Goal: Check status: Check status

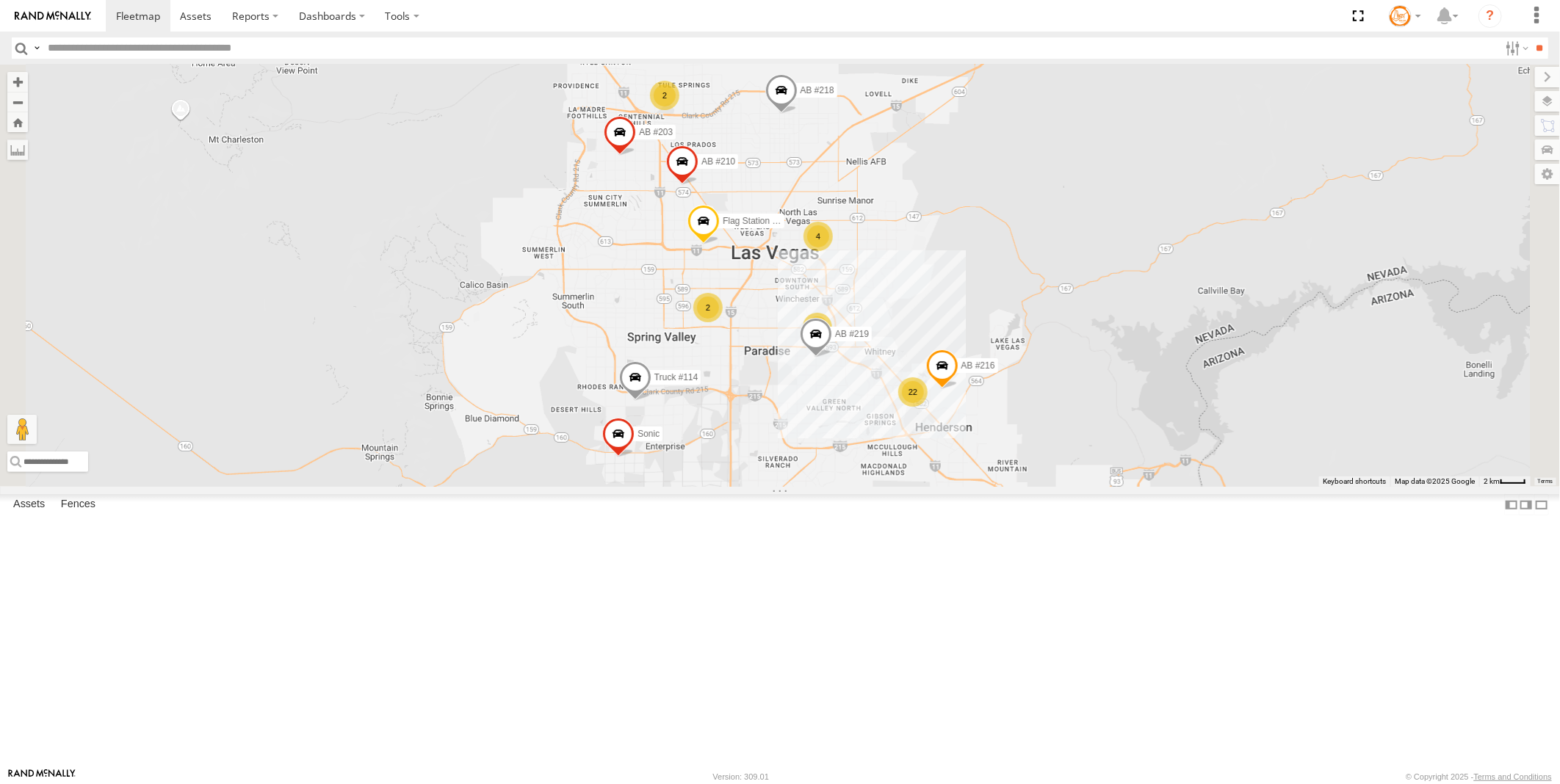
click at [652, 401] on span at bounding box center [635, 381] width 32 height 40
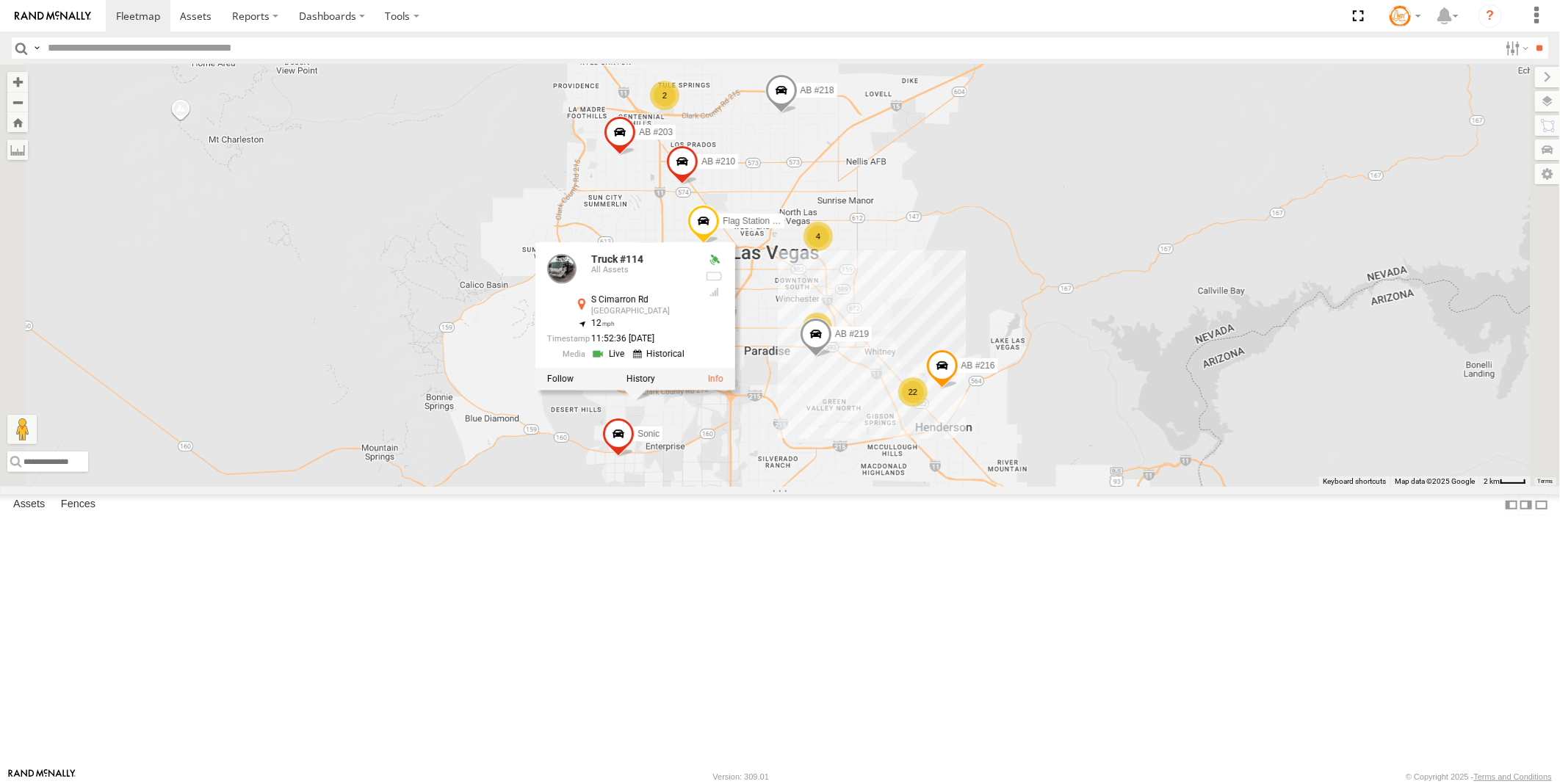
click at [629, 360] on link at bounding box center [609, 353] width 37 height 14
click at [709, 486] on div "22 2 2 AB #216 2 AB #219 AB #210 Truck #114 4 Flag Station #02 AB #203 AB #218 …" at bounding box center [780, 275] width 1560 height 422
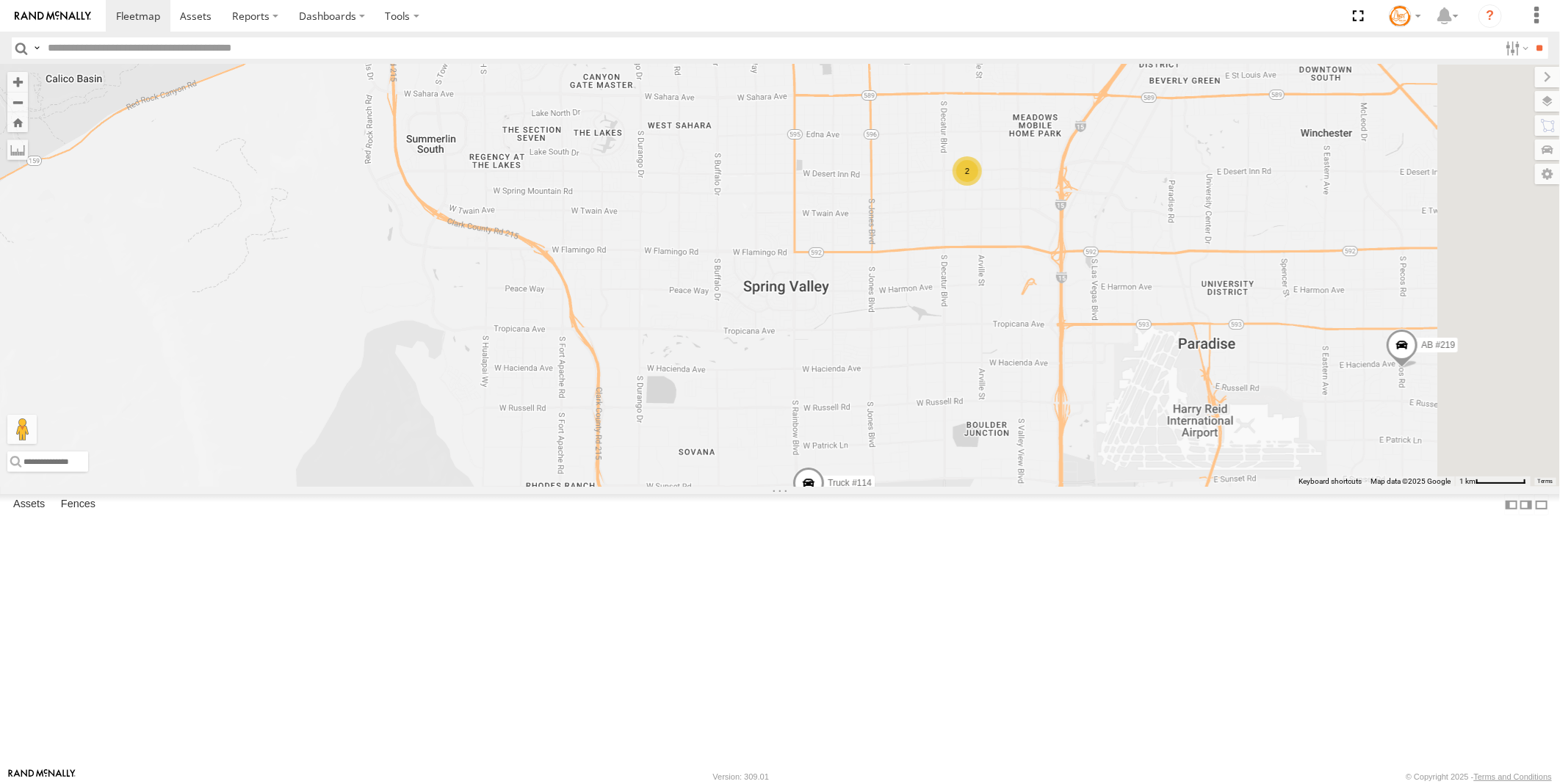
drag, startPoint x: 985, startPoint y: 681, endPoint x: 830, endPoint y: 585, distance: 182.3
click at [830, 486] on div "AB #216 AB #219 AB #210 Truck #114 Flag Station #02 AB #203 AB #218 Sonic 2" at bounding box center [780, 275] width 1560 height 422
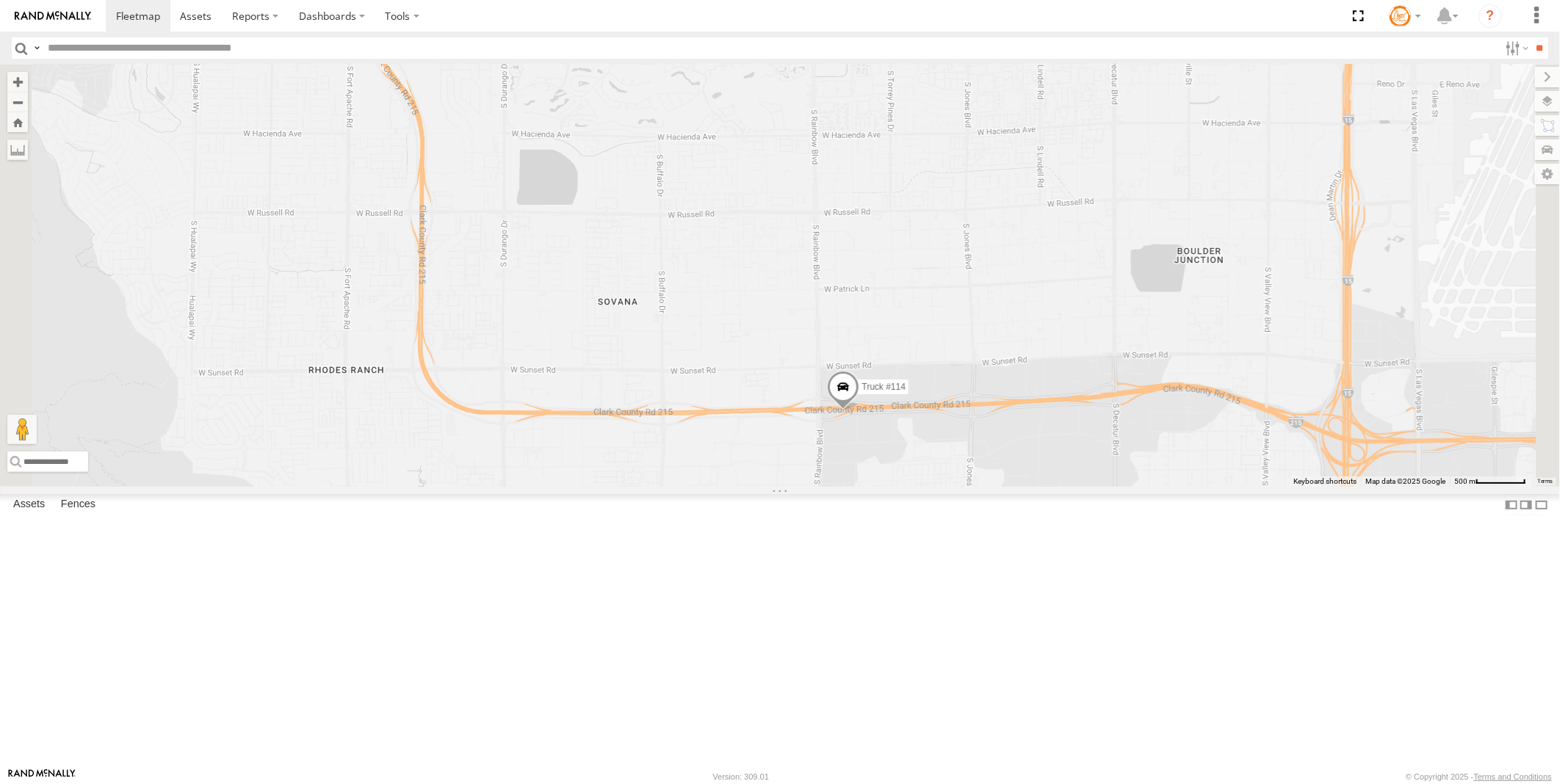
drag, startPoint x: 1165, startPoint y: 629, endPoint x: 1100, endPoint y: 673, distance: 78.5
click at [1100, 486] on div "AB #216 AB #219 AB #210 Truck #114 Flag Station #02 AB #203 AB #218 Sonic" at bounding box center [780, 275] width 1560 height 422
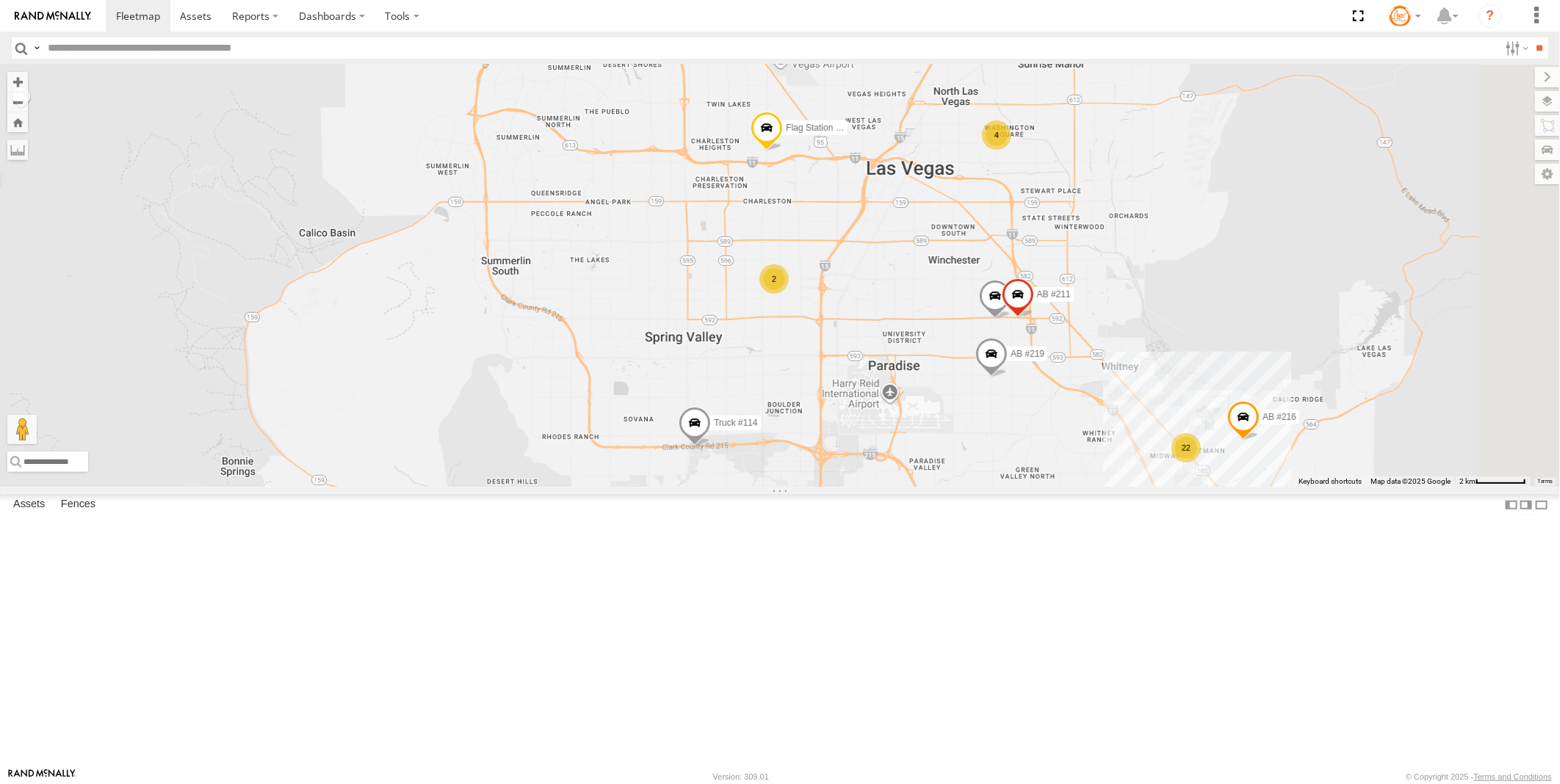
drag, startPoint x: 1103, startPoint y: 446, endPoint x: 935, endPoint y: 461, distance: 168.7
click at [935, 461] on div "AB #216 AB #219 AB #210 Truck #114 Flag Station #02 AB #203 AB #218 Sonic AB #2…" at bounding box center [780, 275] width 1560 height 422
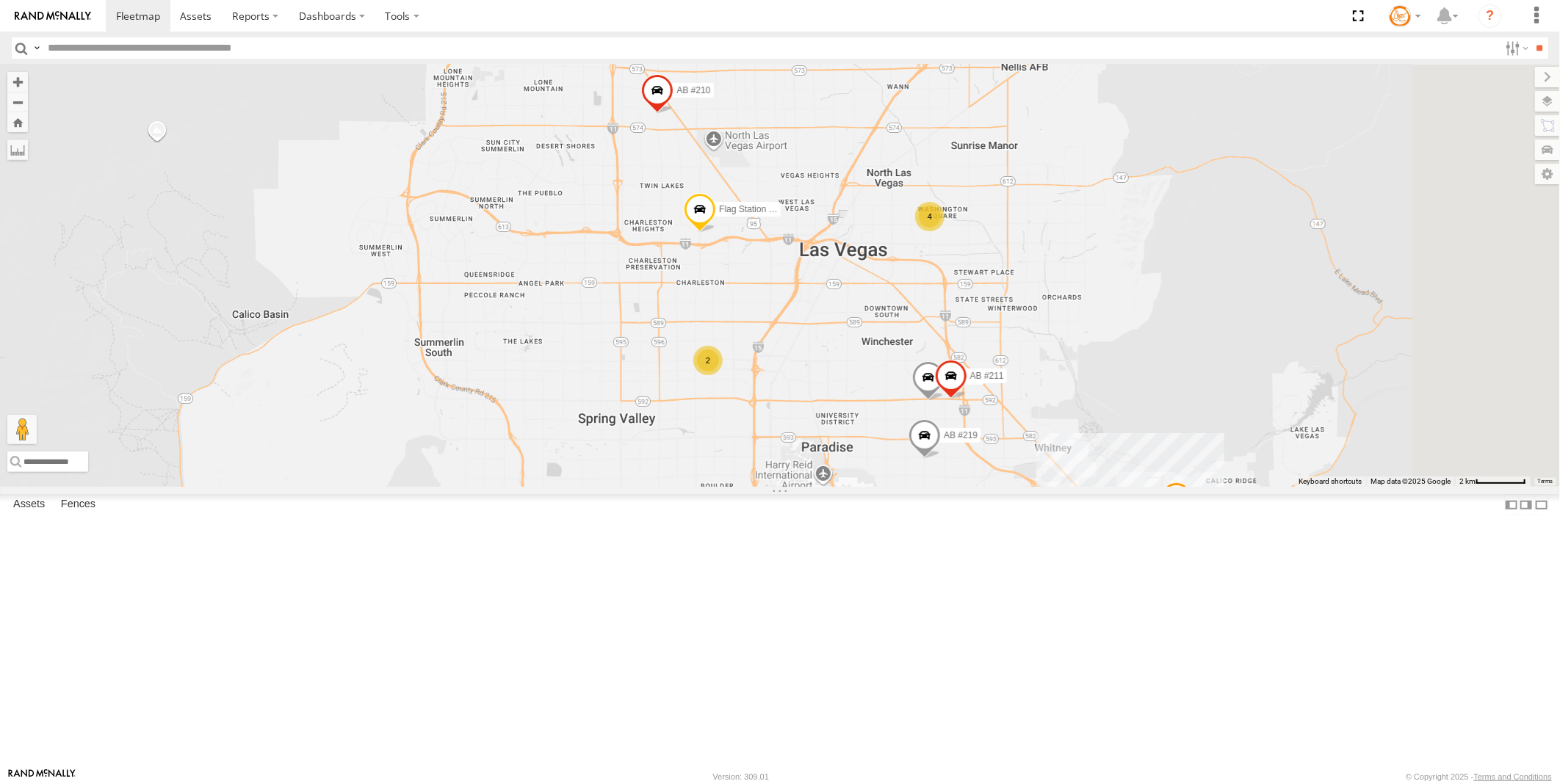
drag, startPoint x: 1049, startPoint y: 501, endPoint x: 971, endPoint y: 466, distance: 85.5
click at [990, 486] on div "AB #216 AB #219 AB #210 Truck #114 Flag Station #02 AB #203 AB #218 Sonic AB #2…" at bounding box center [780, 275] width 1560 height 422
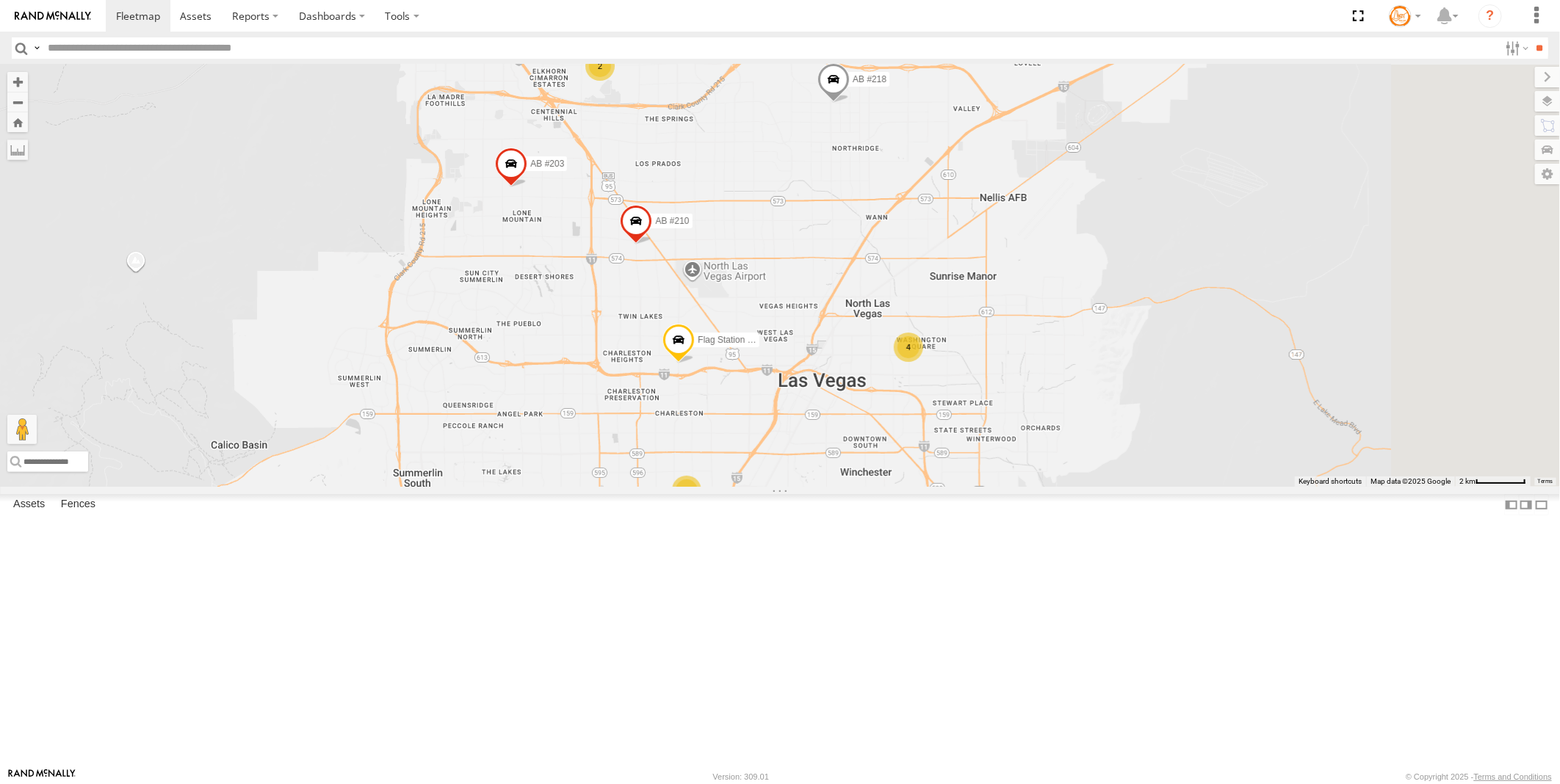
drag, startPoint x: 838, startPoint y: 427, endPoint x: 825, endPoint y: 522, distance: 95.9
click at [825, 486] on div "AB #216 AB #219 AB #210 Truck #114 Flag Station #02 AB #203 AB #218 Sonic AB #2…" at bounding box center [780, 275] width 1560 height 422
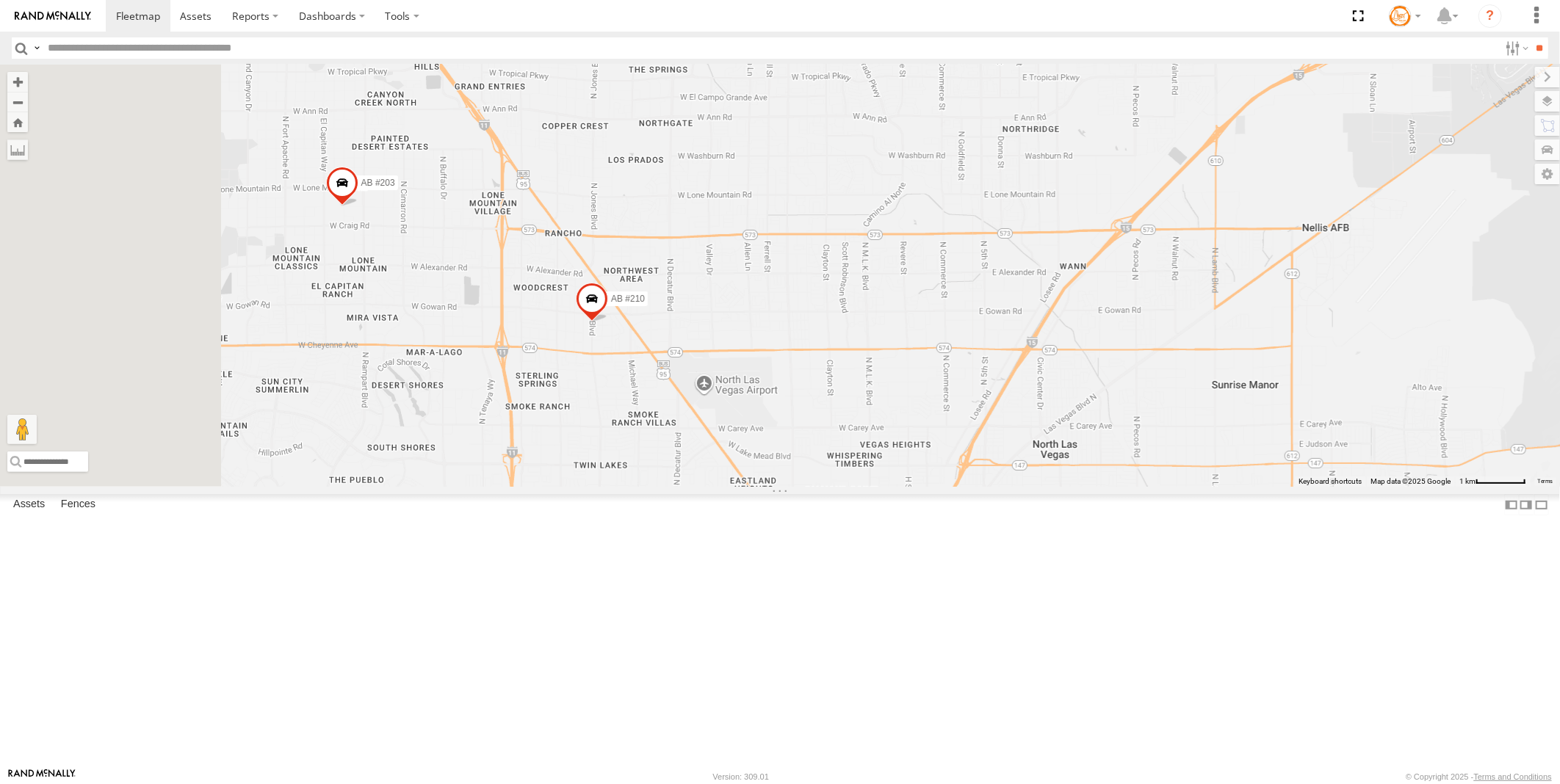
drag, startPoint x: 856, startPoint y: 404, endPoint x: 1046, endPoint y: 597, distance: 270.8
click at [1053, 486] on div "AB #216 AB #219 AB #210 Truck #114 Flag Station #02 AB #203 AB #218 Sonic AB #2…" at bounding box center [780, 275] width 1560 height 422
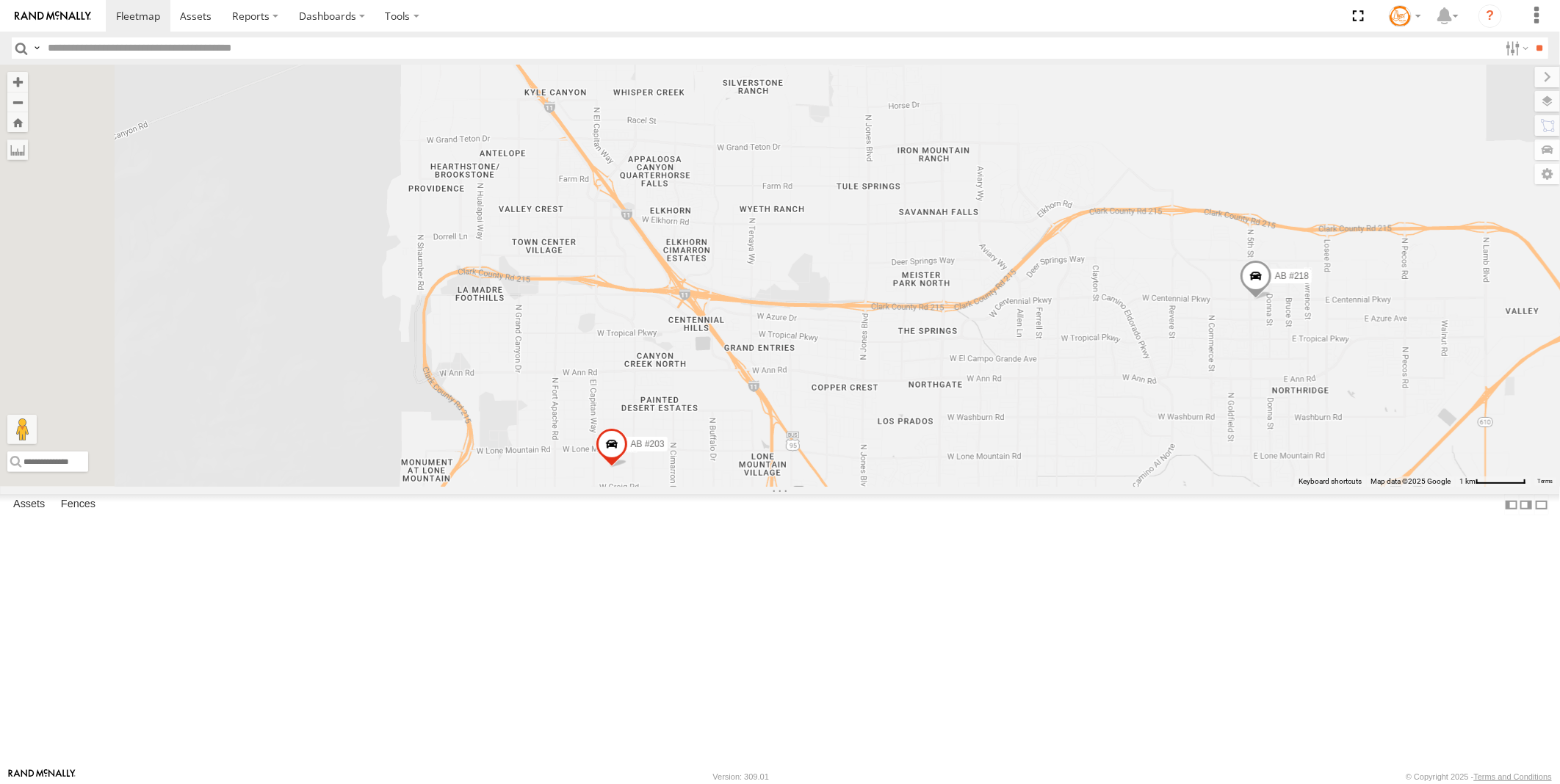
drag, startPoint x: 809, startPoint y: 327, endPoint x: 862, endPoint y: 376, distance: 72.2
click at [862, 376] on div "AB #216 AB #219 AB #210 Truck #114 Flag Station #02 AB #203 AB #218 Sonic AB #2…" at bounding box center [780, 275] width 1560 height 422
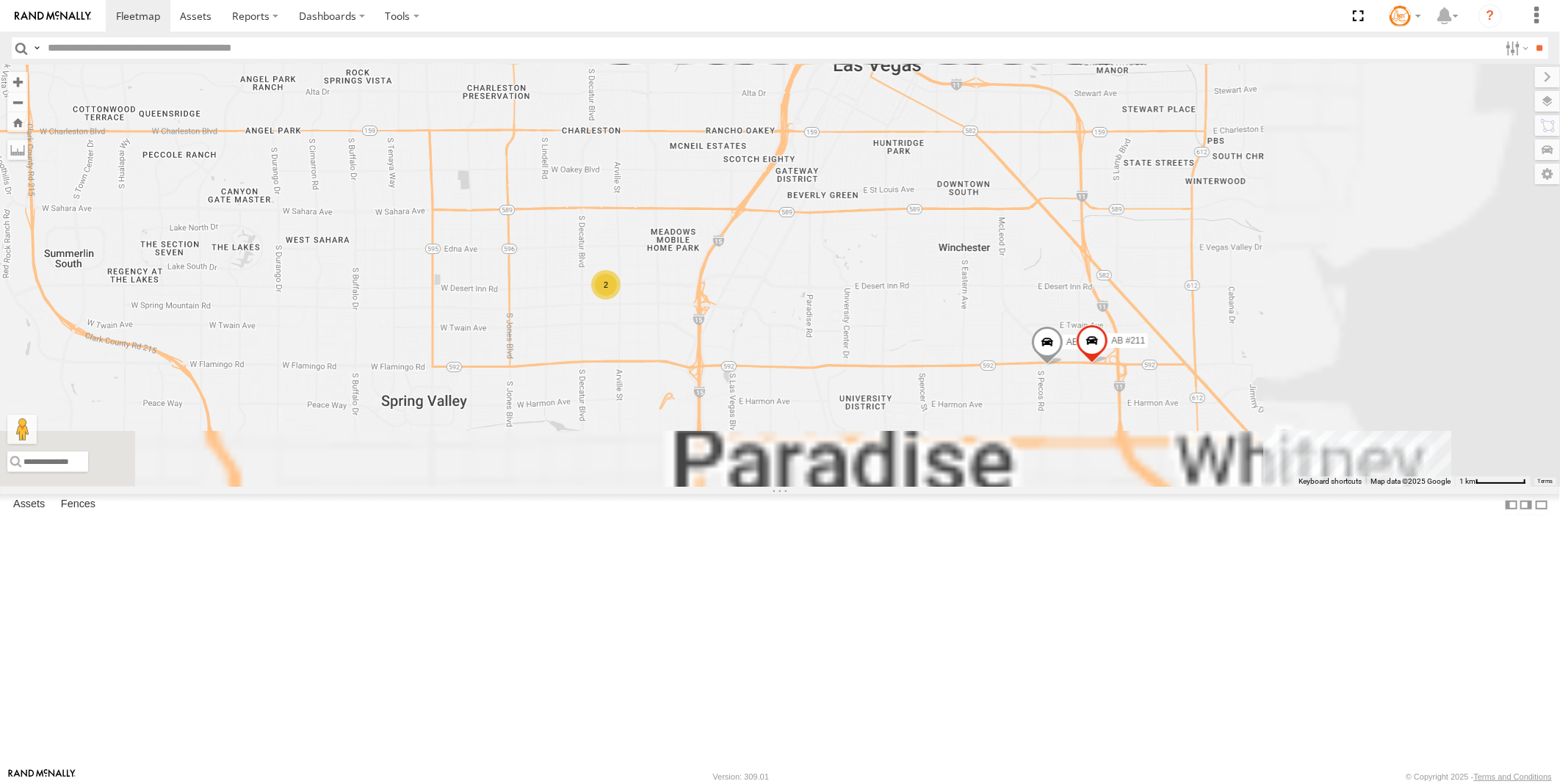
drag, startPoint x: 1092, startPoint y: 647, endPoint x: 933, endPoint y: 414, distance: 282.1
click at [939, 378] on div "AB #210 AB #203 AB #218 Truck #114 Flag Station #02 Sonic 2 AB #226 4 AB #211" at bounding box center [780, 275] width 1560 height 422
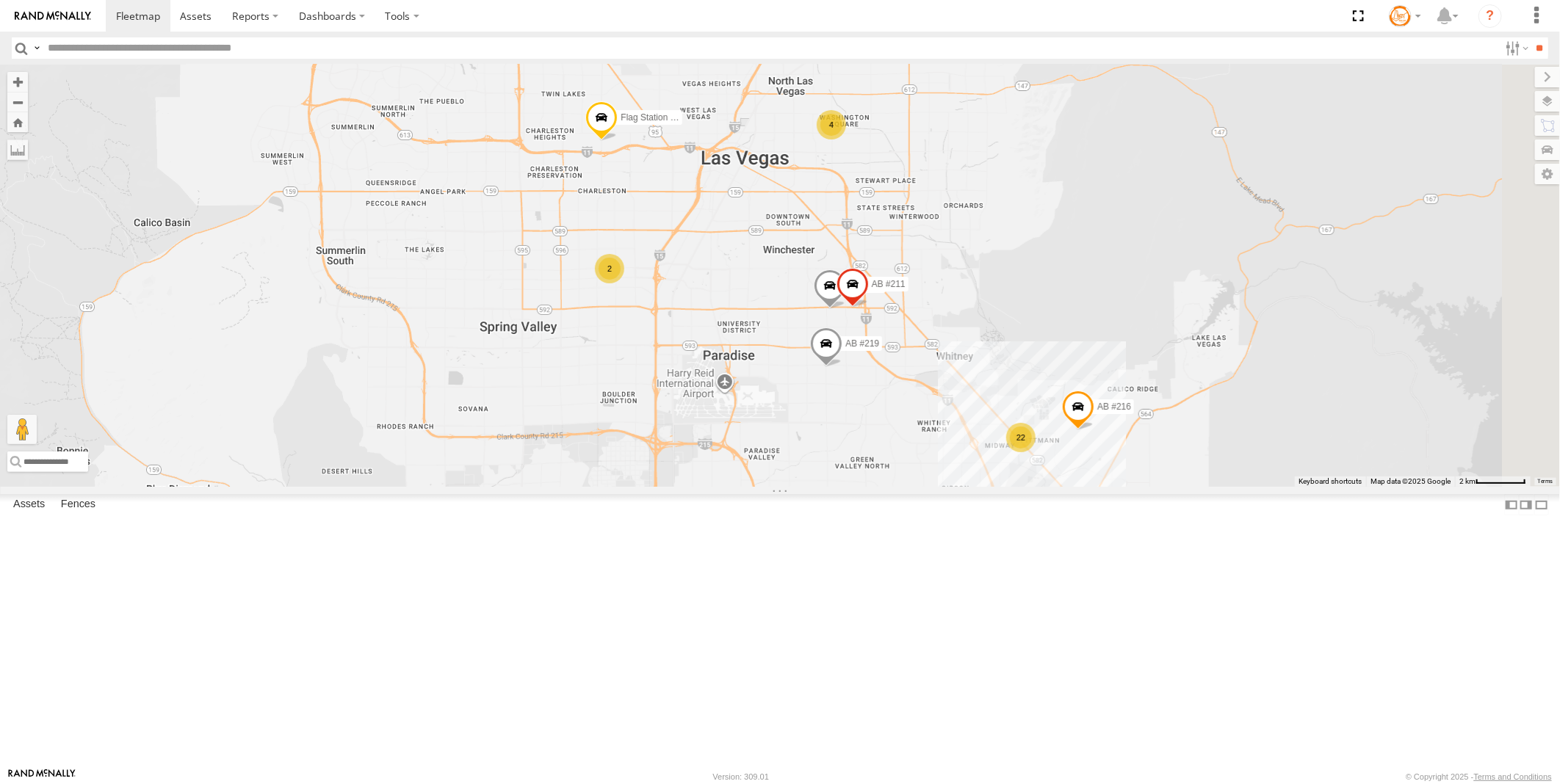
drag, startPoint x: 1015, startPoint y: 588, endPoint x: 941, endPoint y: 570, distance: 76.2
click at [941, 486] on div "AB #210 AB #203 AB #218 Truck #114 Flag Station #02 Sonic AB #226 AB #211 AB #2…" at bounding box center [780, 275] width 1560 height 422
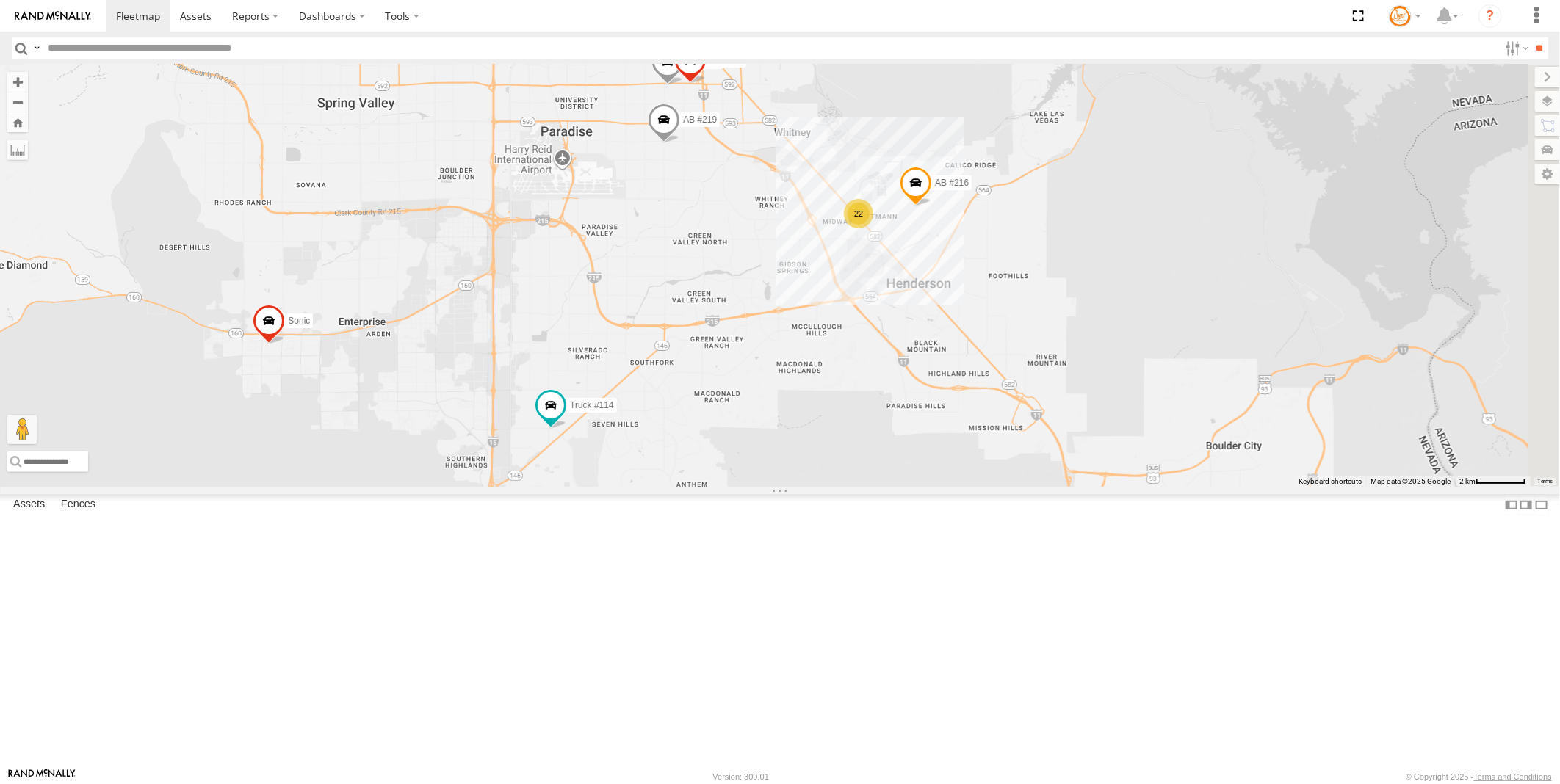
drag, startPoint x: 1051, startPoint y: 580, endPoint x: 890, endPoint y: 356, distance: 275.9
click at [890, 356] on div "AB #210 AB #203 AB #218 Truck #114 Flag Station #02 Sonic AB #226 AB #211 AB #2…" at bounding box center [780, 275] width 1560 height 422
click at [564, 418] on span at bounding box center [551, 405] width 27 height 27
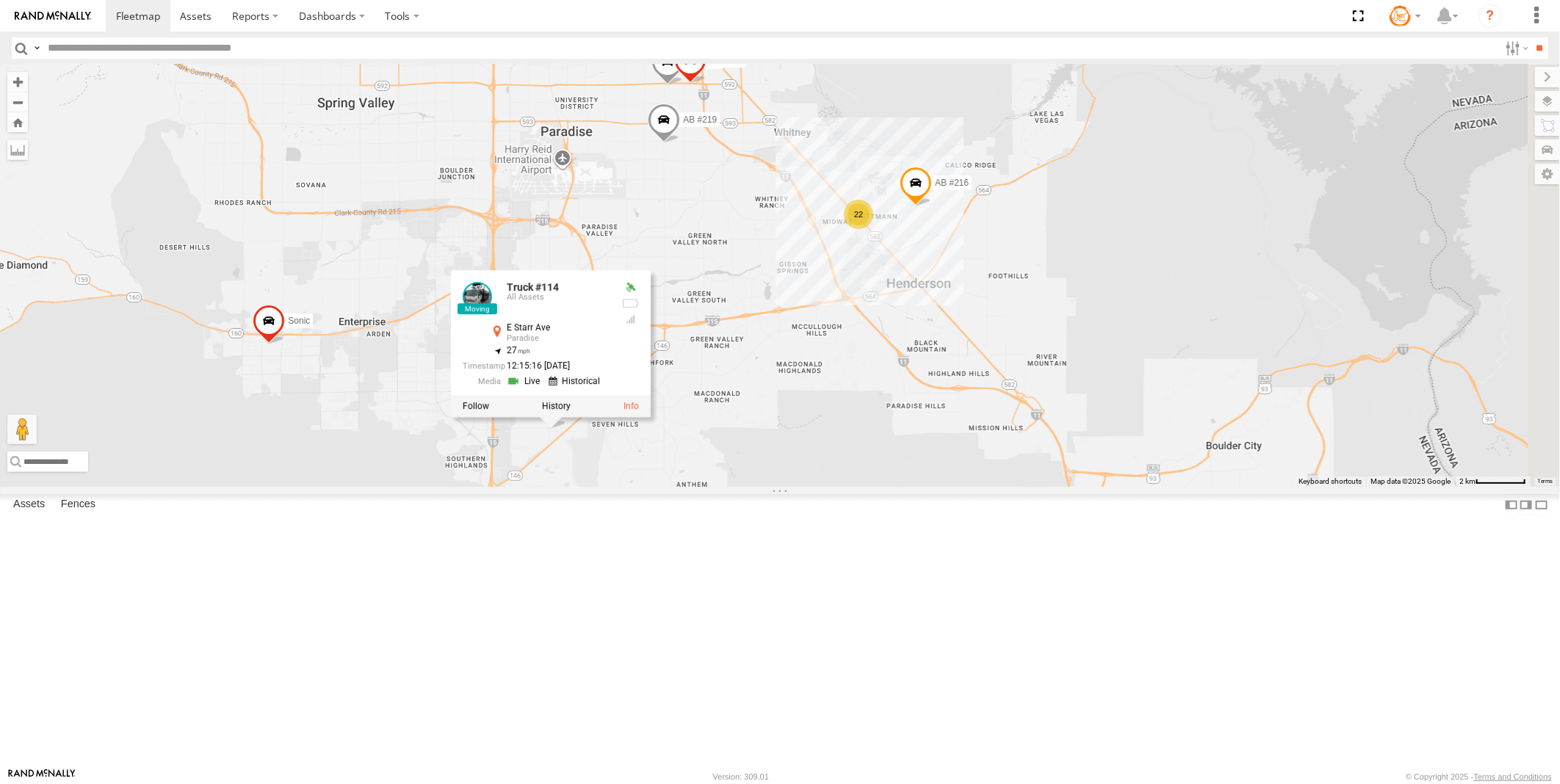
click at [544, 389] on link at bounding box center [524, 381] width 37 height 14
click at [800, 330] on div "AB #210 AB #203 AB #218 Truck #114 Flag Station #02 Sonic AB #226 AB #211 AB #2…" at bounding box center [780, 275] width 1560 height 422
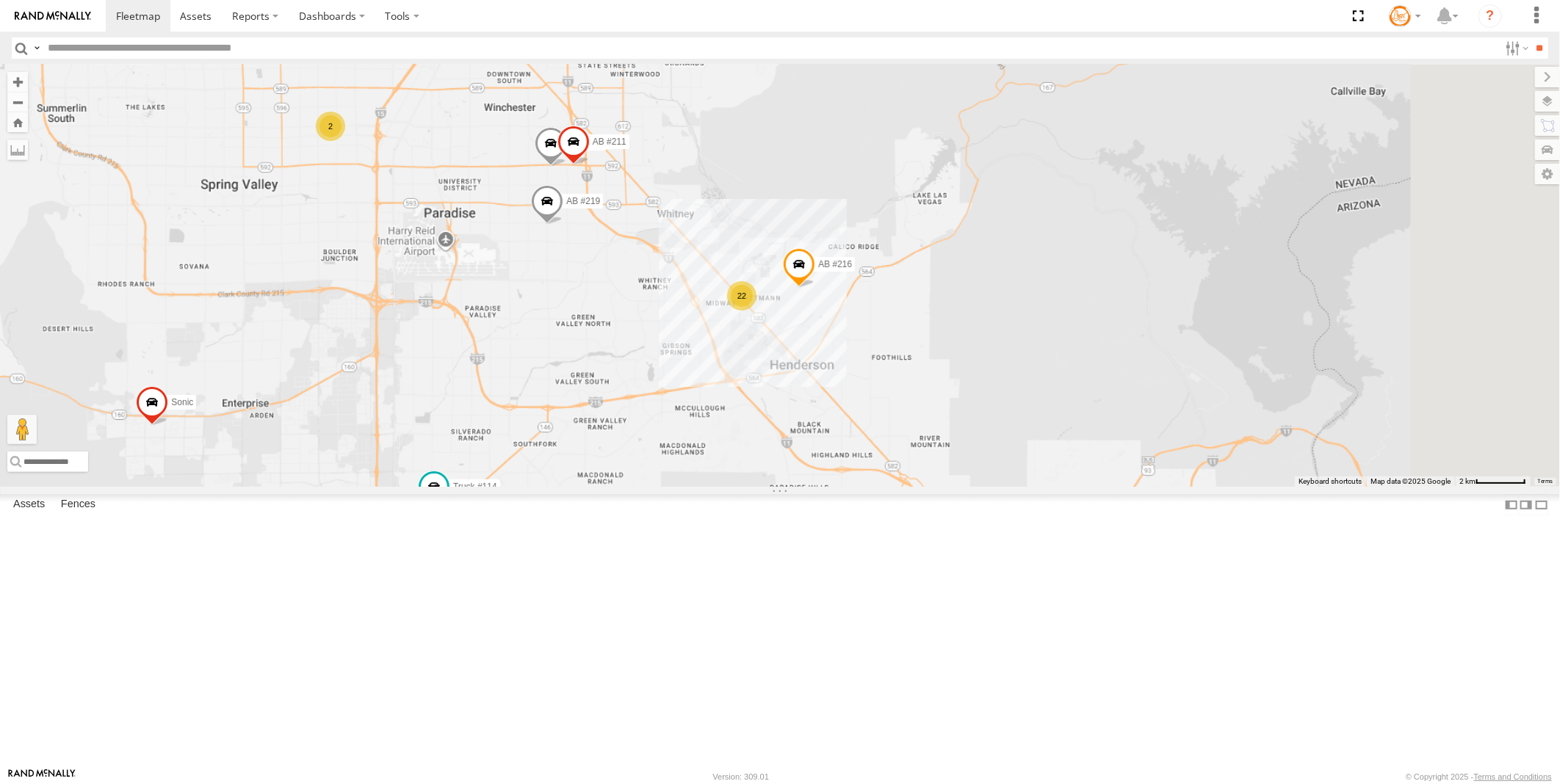
drag, startPoint x: 872, startPoint y: 369, endPoint x: 698, endPoint y: 428, distance: 183.7
click at [675, 430] on div "AB #210 AB #203 AB #218 Truck #114 Flag Station #02 Sonic AB #226 AB #211 AB #2…" at bounding box center [780, 275] width 1560 height 422
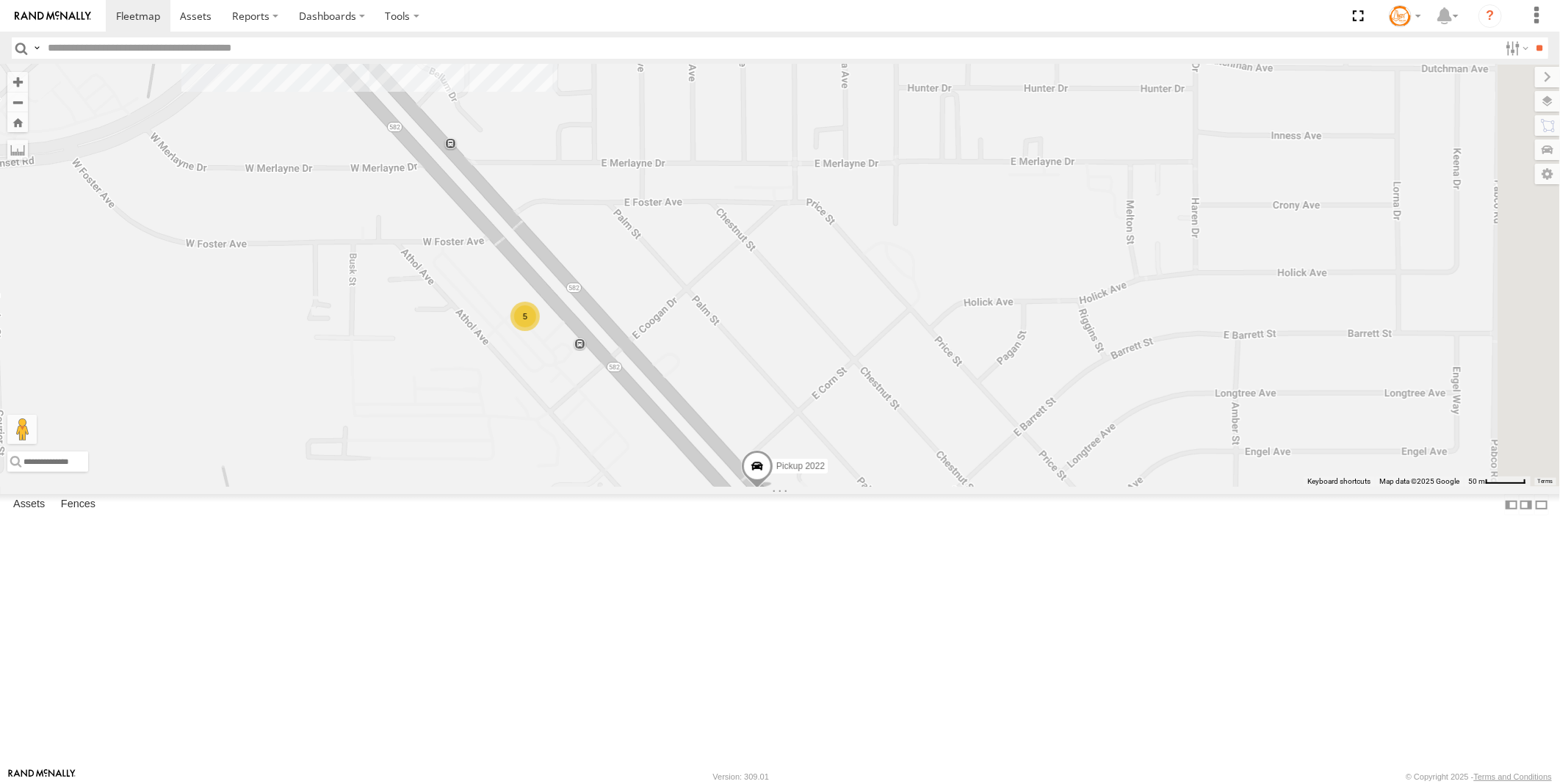
drag, startPoint x: 847, startPoint y: 519, endPoint x: 724, endPoint y: 382, distance: 184.1
click at [721, 379] on div "AB #210 AB #203 AB #218 Truck #114 Flag Station #02 Sonic AB #226 AB #211 AB #2…" at bounding box center [780, 275] width 1560 height 422
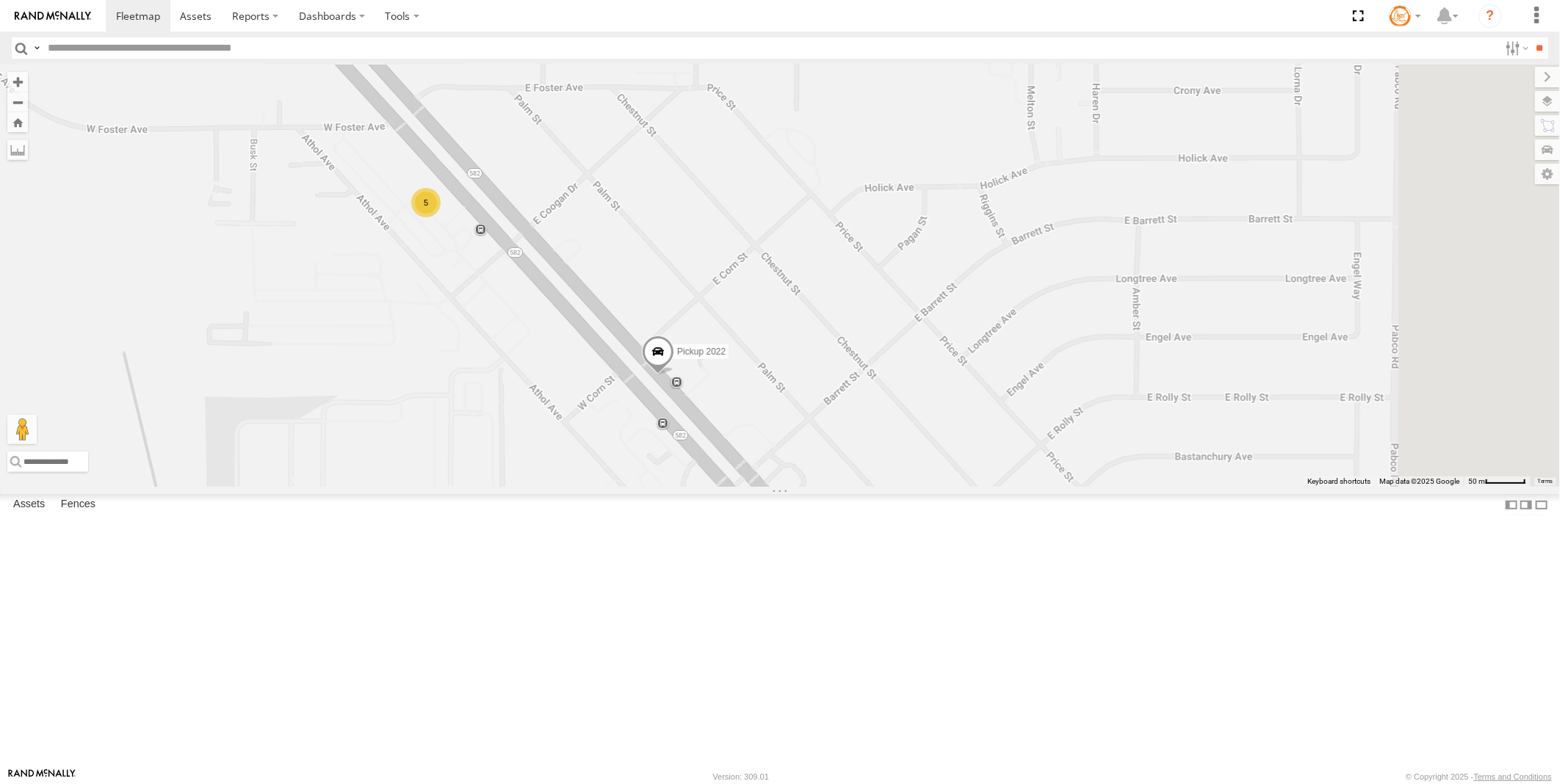
click at [674, 375] on span at bounding box center [658, 356] width 32 height 40
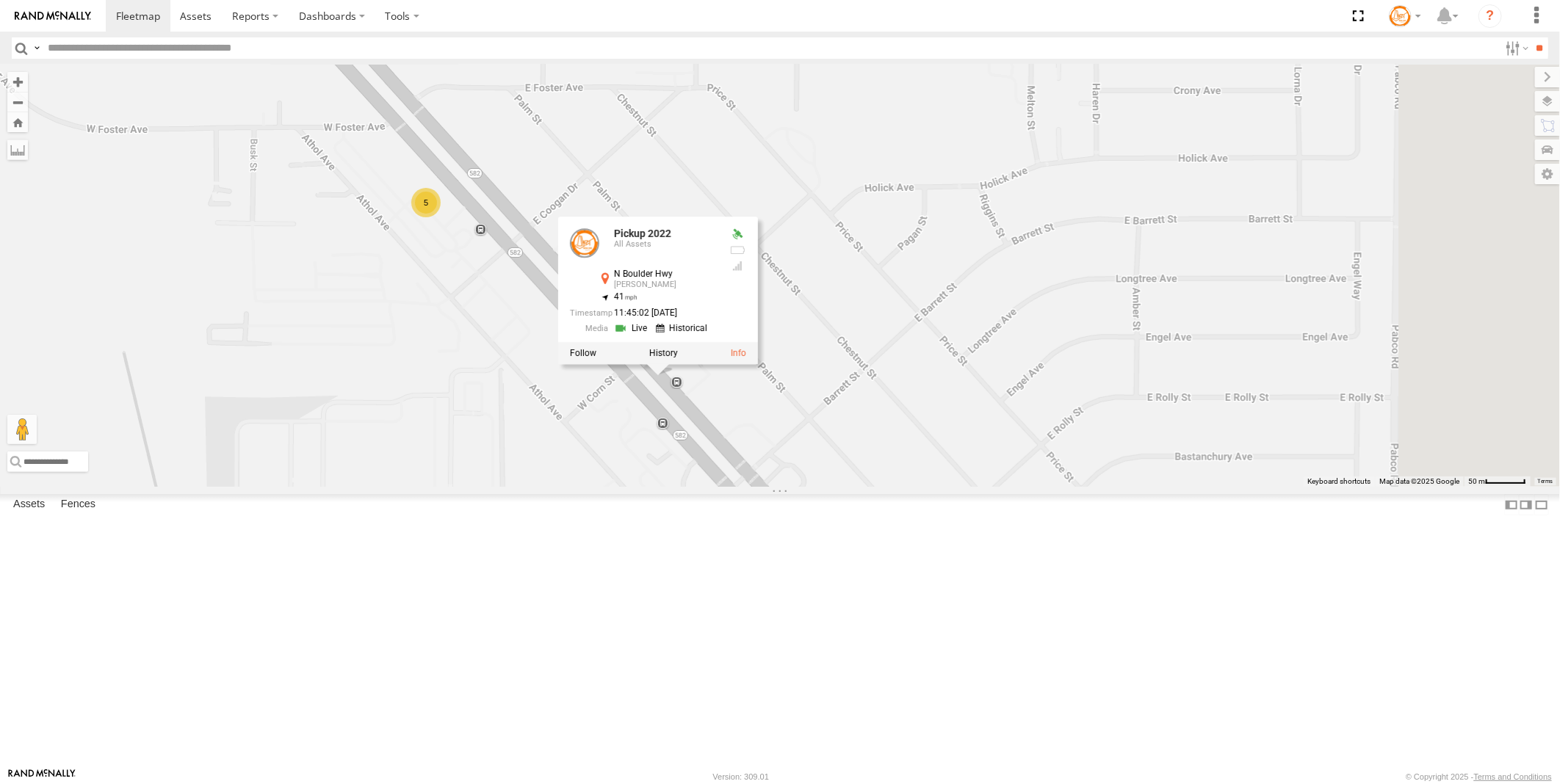
click at [669, 486] on div "AB #210 AB #203 AB #218 Truck #114 Flag Station #02 Sonic AB #226 AB #211 AB #2…" at bounding box center [780, 275] width 1560 height 422
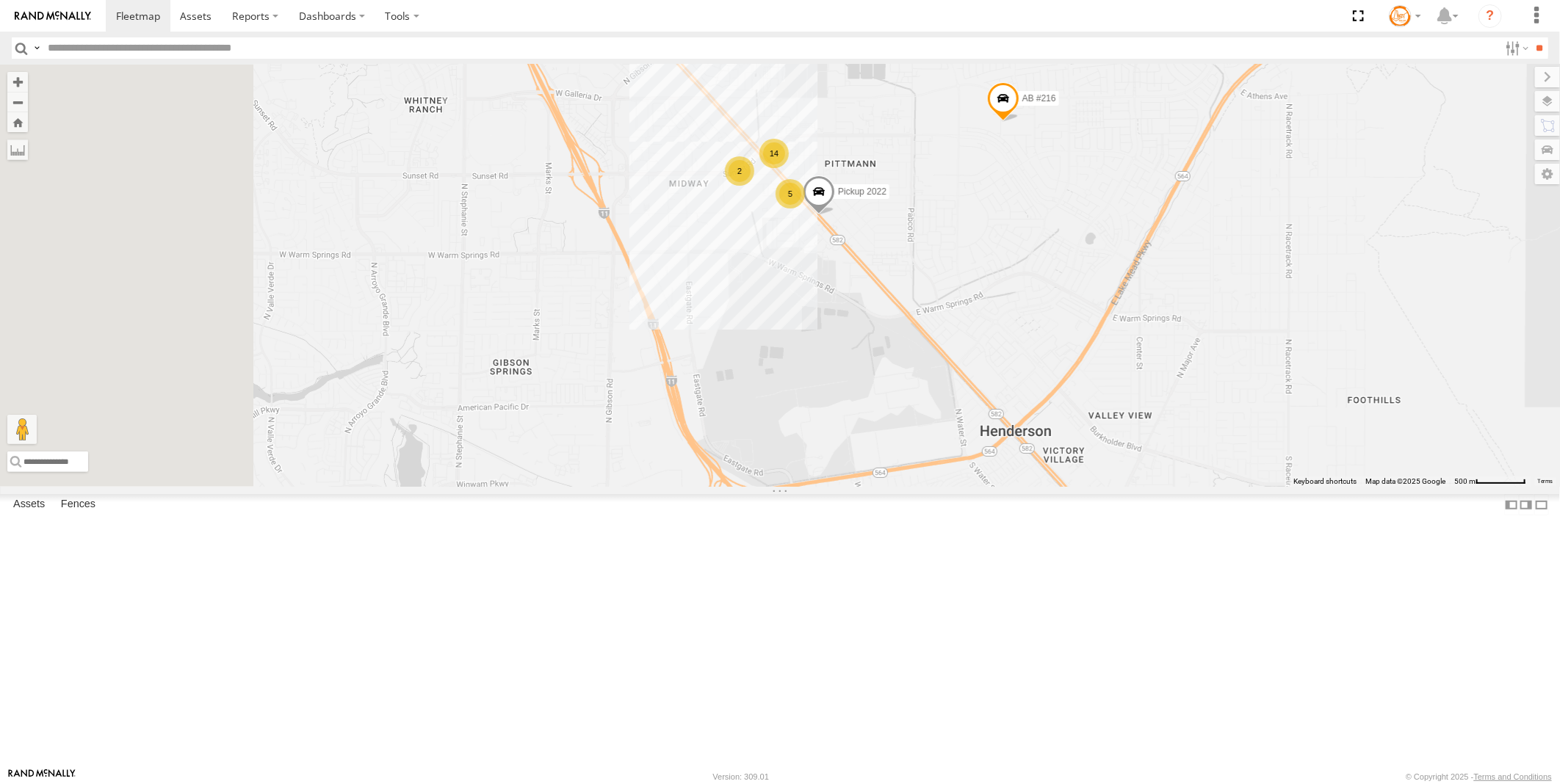
drag, startPoint x: 501, startPoint y: 447, endPoint x: 984, endPoint y: 375, distance: 488.3
click at [984, 375] on div "AB #210 AB #203 AB #218 Truck #114 Flag Station #02 Sonic AB #226 AB #211 AB #2…" at bounding box center [780, 275] width 1560 height 422
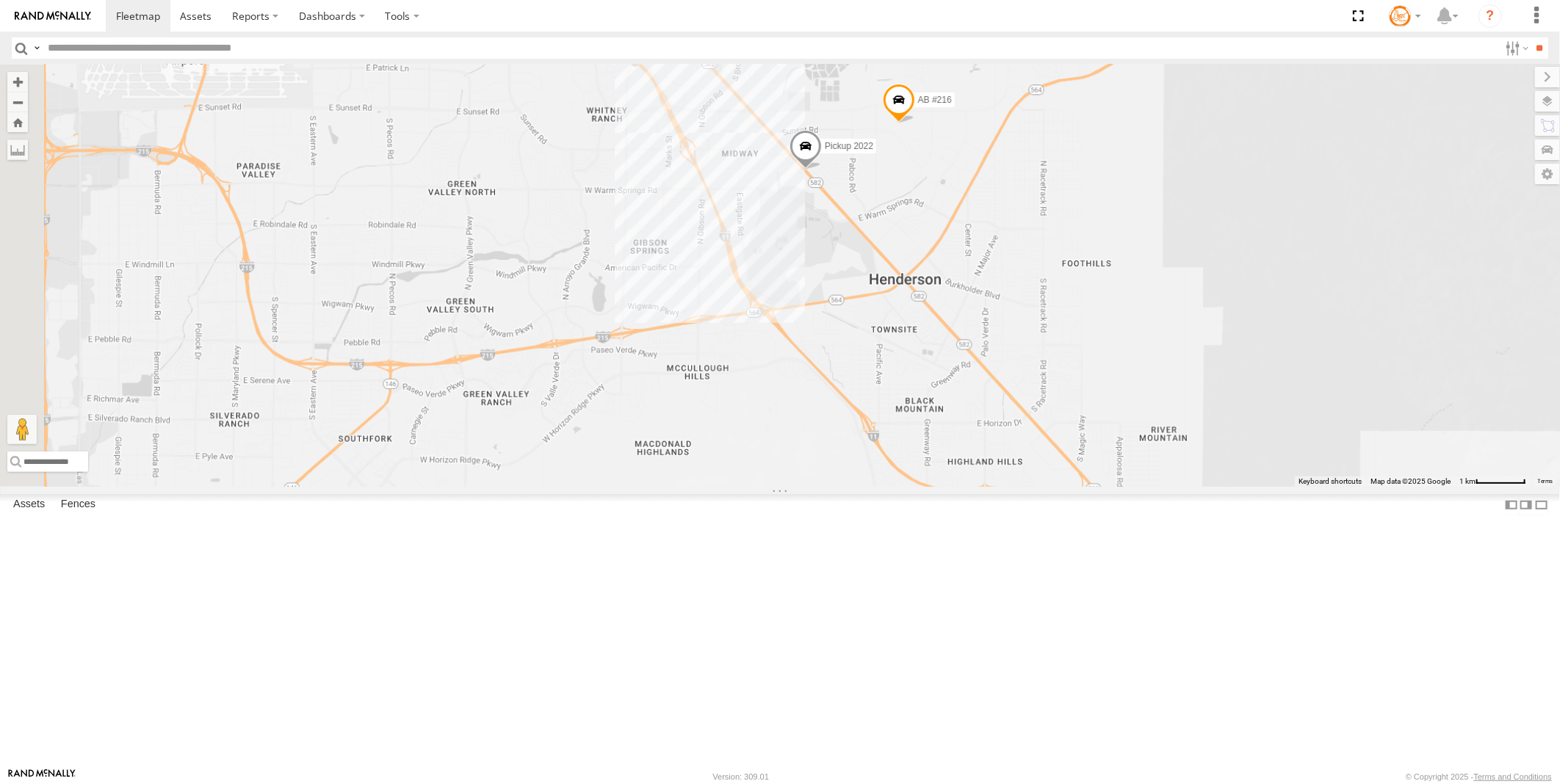
drag, startPoint x: 769, startPoint y: 298, endPoint x: 798, endPoint y: 516, distance: 219.9
click at [798, 486] on div "AB #210 AB #203 AB #218 Truck #114 Flag Station #02 Sonic AB #226 AB #211 AB #2…" at bounding box center [780, 275] width 1560 height 422
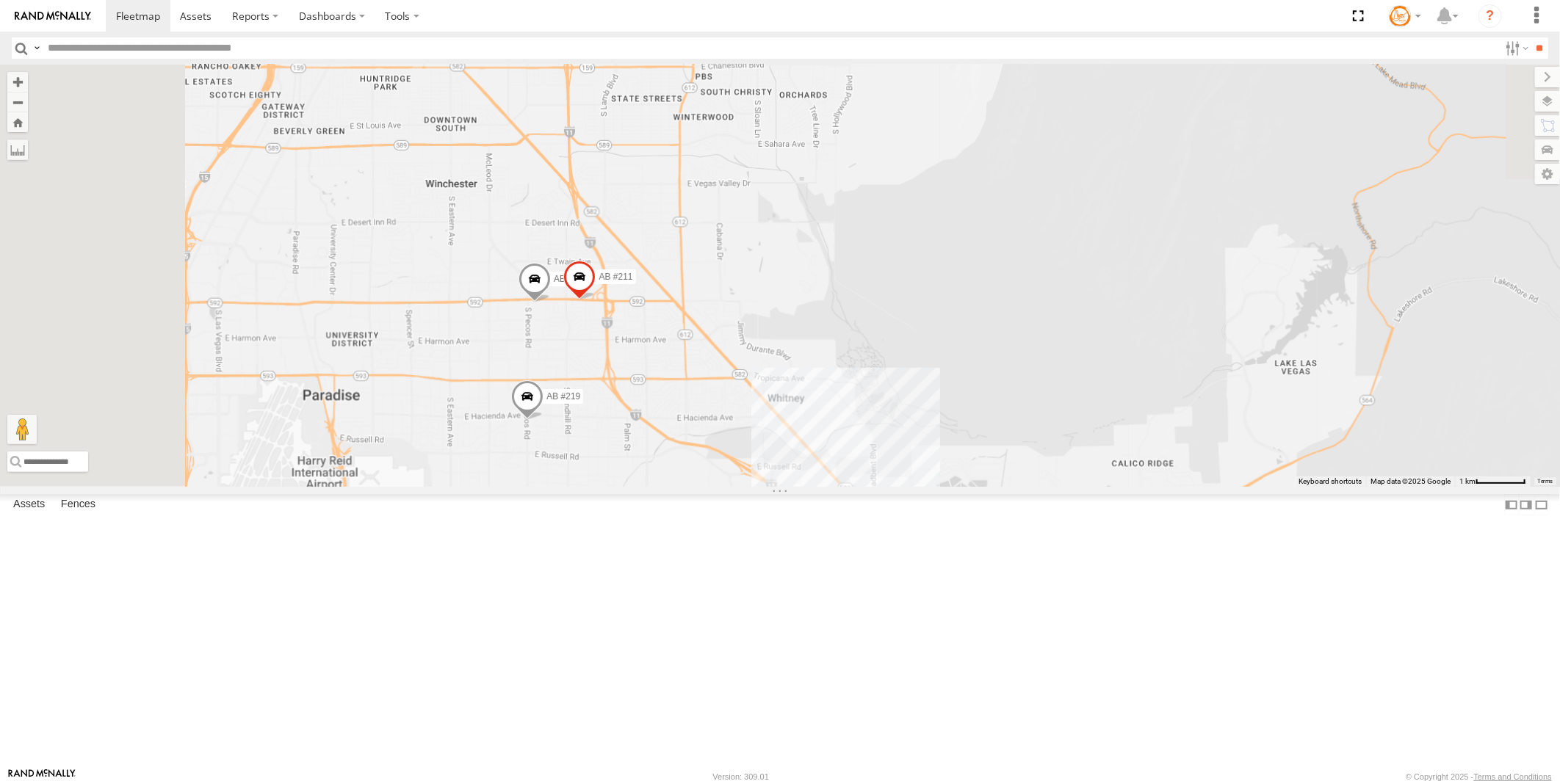
drag, startPoint x: 721, startPoint y: 407, endPoint x: 904, endPoint y: 527, distance: 218.8
click at [905, 486] on div "AB #210 AB #203 AB #218 Truck #114 Flag Station #02 Sonic AB #226 AB #211 AB #2…" at bounding box center [780, 275] width 1560 height 422
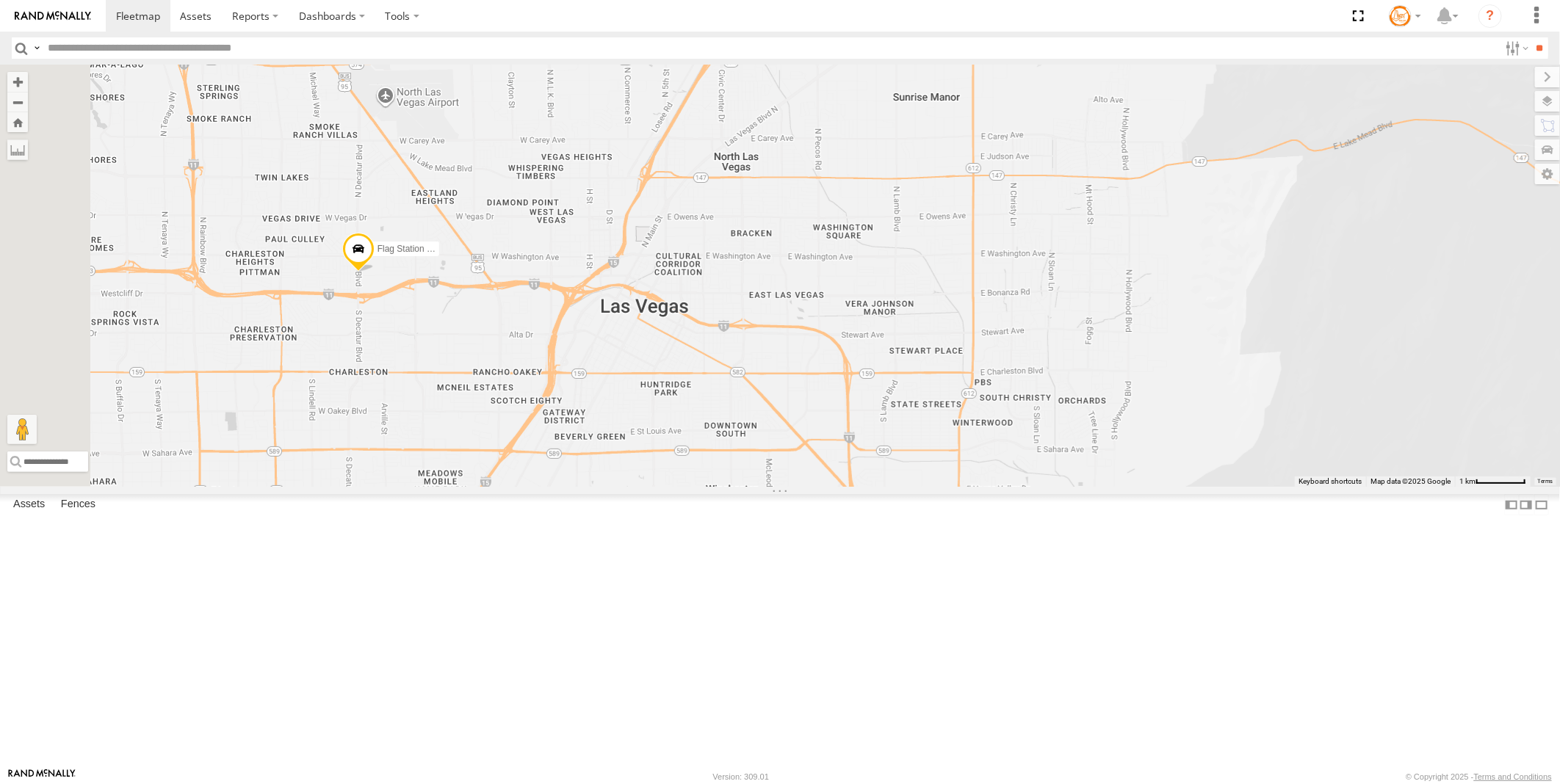
drag, startPoint x: 678, startPoint y: 374, endPoint x: 760, endPoint y: 548, distance: 192.4
click at [760, 486] on div "AB #210 AB #203 AB #218 Truck #114 Flag Station #02 Sonic AB #226 AB #211 AB #2…" at bounding box center [780, 275] width 1560 height 422
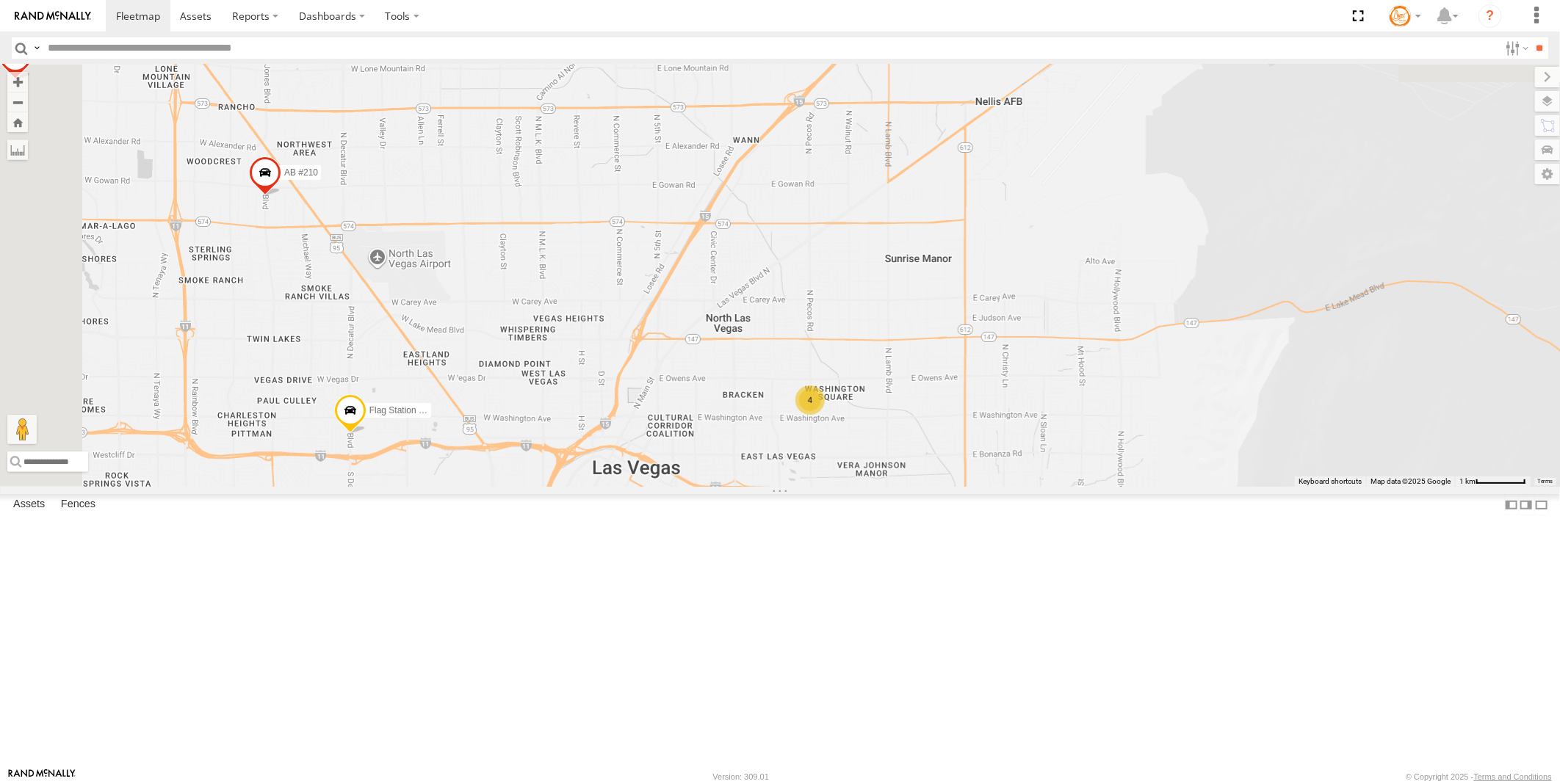
drag, startPoint x: 724, startPoint y: 396, endPoint x: 658, endPoint y: 483, distance: 109.2
click at [656, 483] on div "AB #210 AB #203 AB #218 Truck #114 Flag Station #02 Sonic AB #226 AB #211 AB #2…" at bounding box center [780, 275] width 1560 height 422
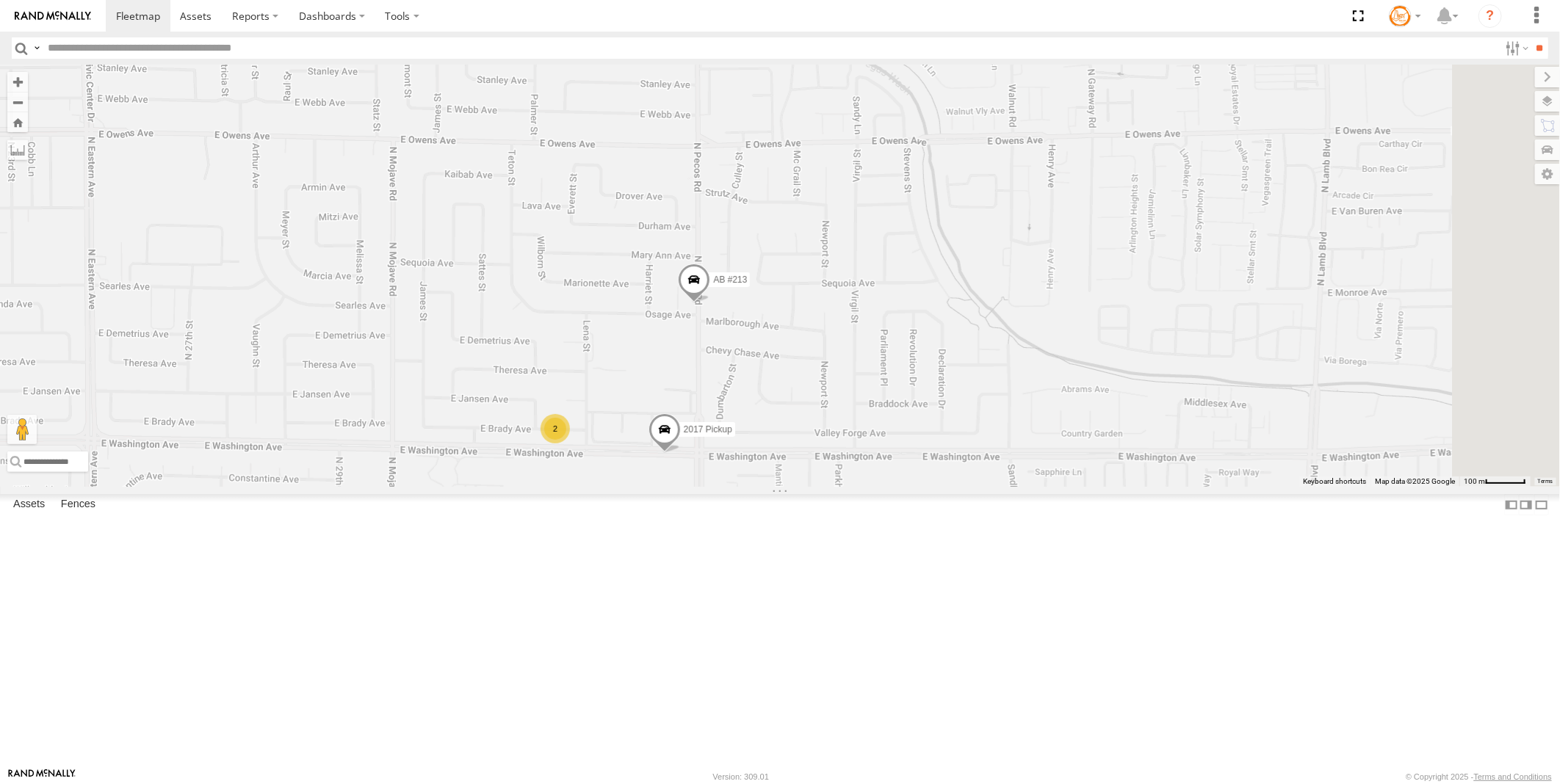
drag, startPoint x: 1148, startPoint y: 496, endPoint x: 869, endPoint y: 486, distance: 279.2
click at [869, 486] on div "AB #210 AB #203 AB #218 Truck #114 Flag Station #02 Sonic AB #226 AB #211 AB #2…" at bounding box center [780, 275] width 1560 height 422
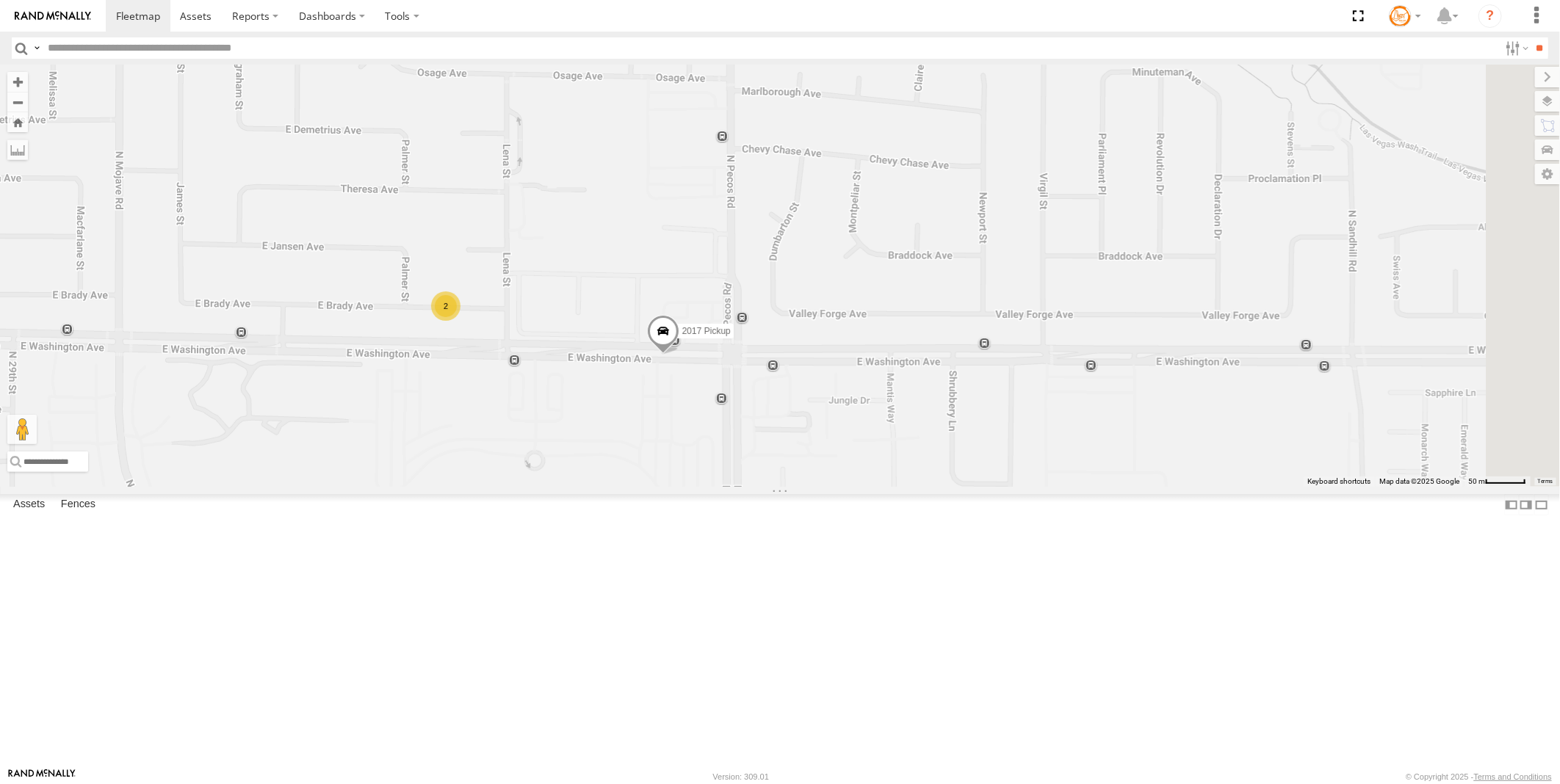
drag, startPoint x: 821, startPoint y: 578, endPoint x: 782, endPoint y: 385, distance: 196.9
click at [782, 385] on div "AB #210 AB #203 AB #218 Truck #114 Flag Station #02 Sonic AB #226 AB #211 AB #2…" at bounding box center [780, 275] width 1560 height 422
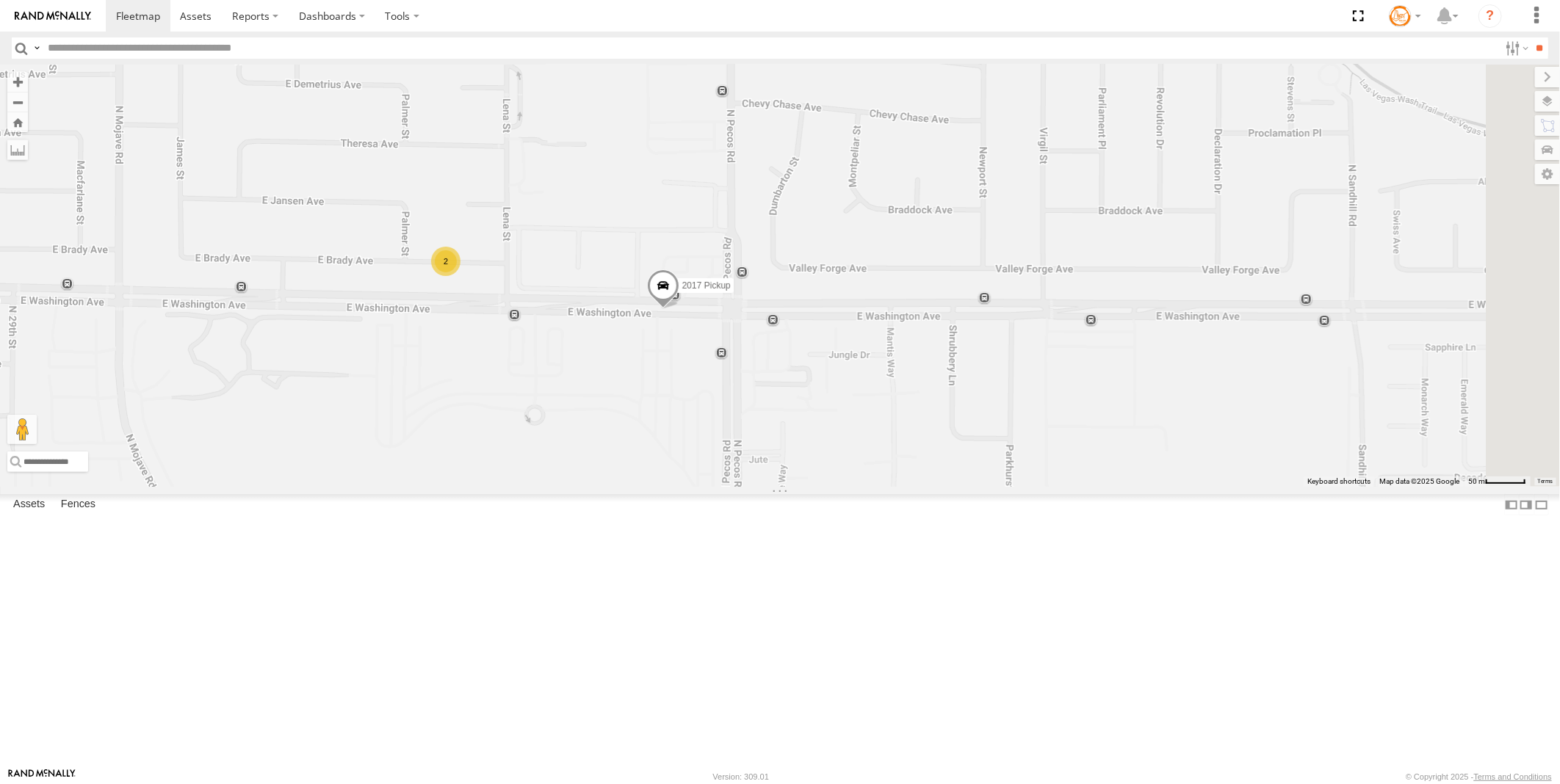
click at [679, 308] on span at bounding box center [663, 288] width 32 height 40
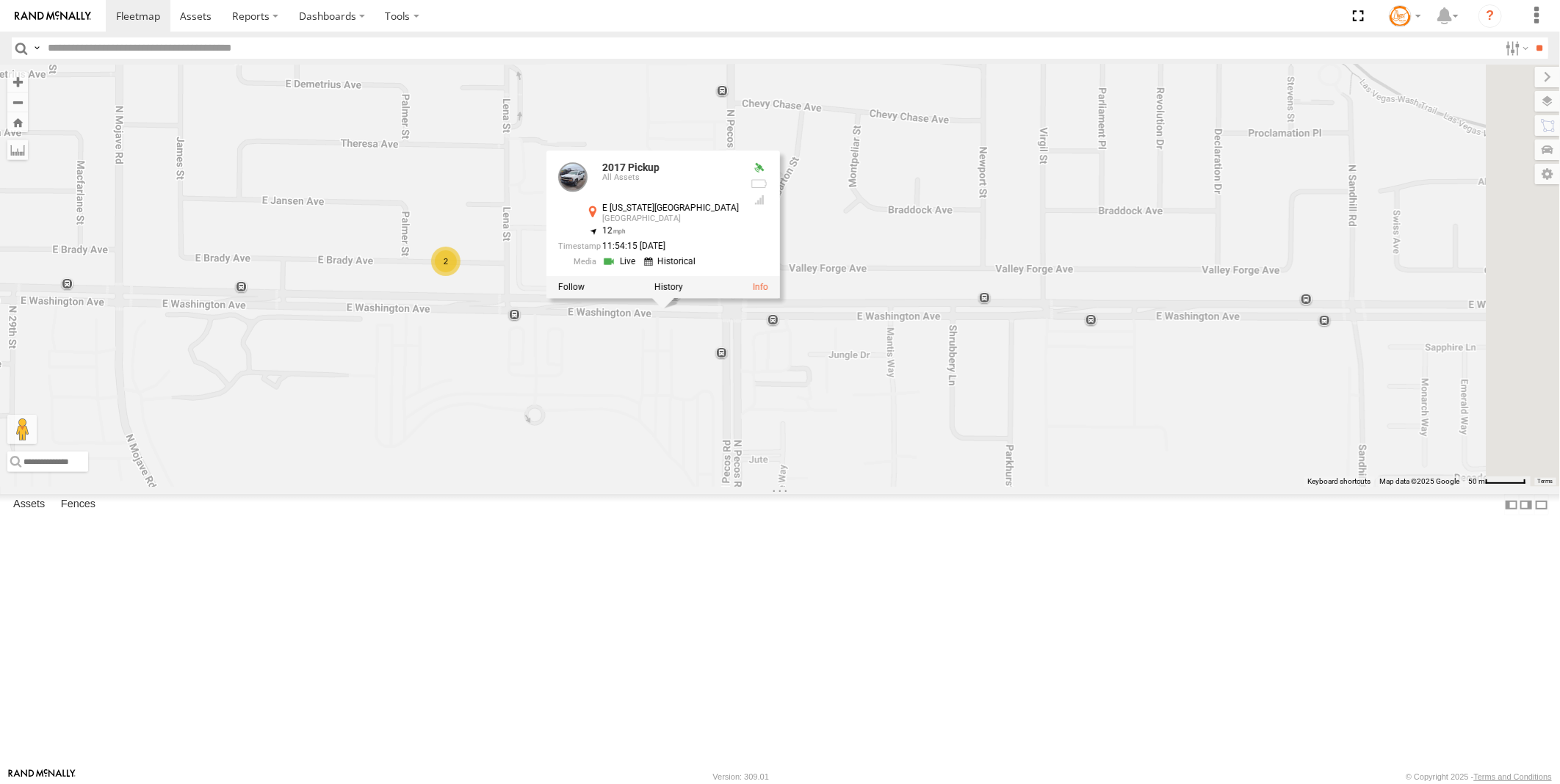
click at [639, 268] on link at bounding box center [620, 262] width 37 height 14
click at [643, 265] on div "AB #210 AB #203 AB #218 Truck #114 Flag Station #02 Sonic AB #226 AB #211 AB #2…" at bounding box center [780, 275] width 1560 height 422
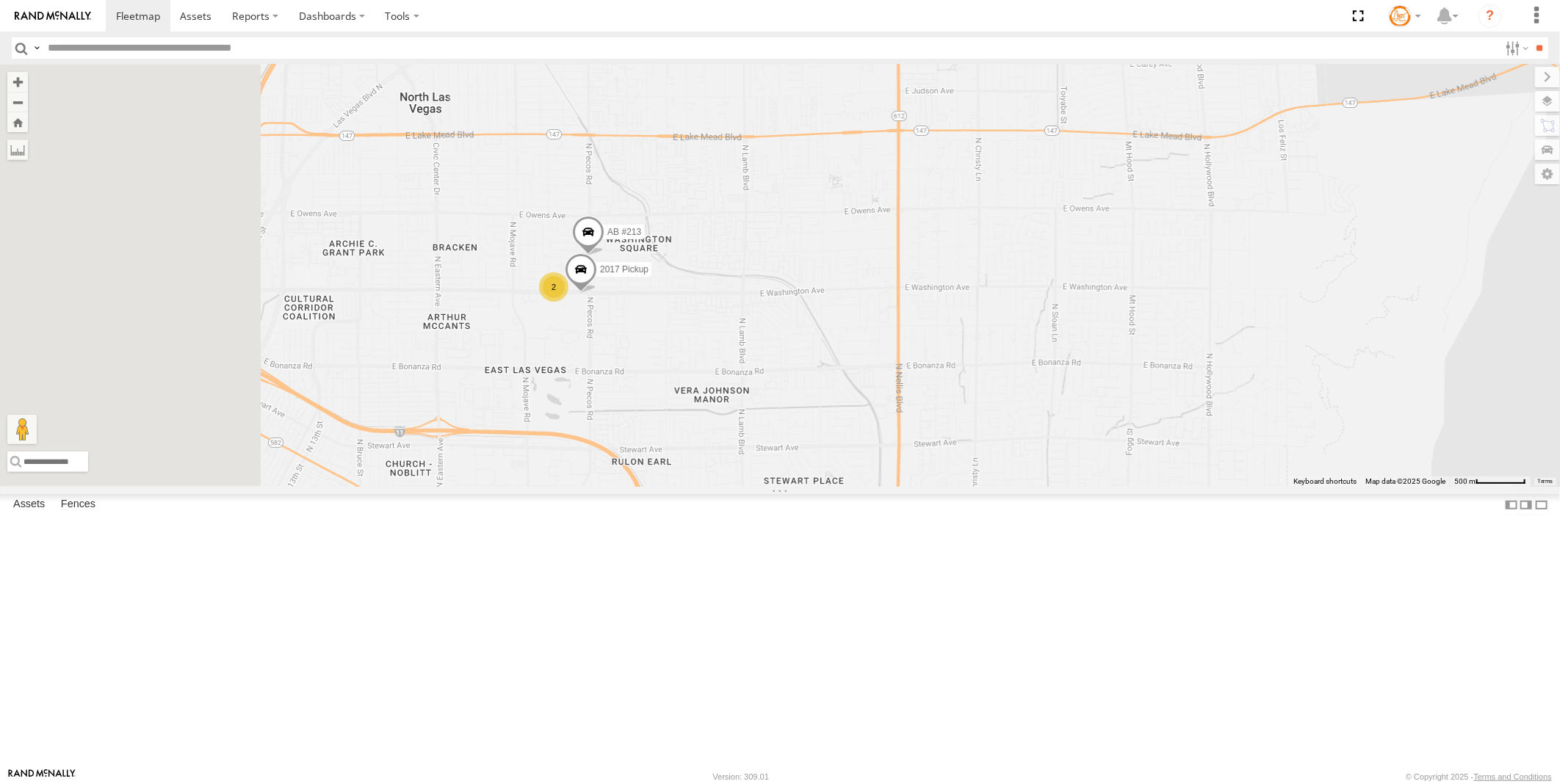
drag, startPoint x: 643, startPoint y: 390, endPoint x: 728, endPoint y: 447, distance: 102.3
click at [764, 486] on div "AB #210 AB #203 AB #218 Truck #114 Flag Station #02 Sonic AB #226 AB #211 AB #2…" at bounding box center [780, 275] width 1560 height 422
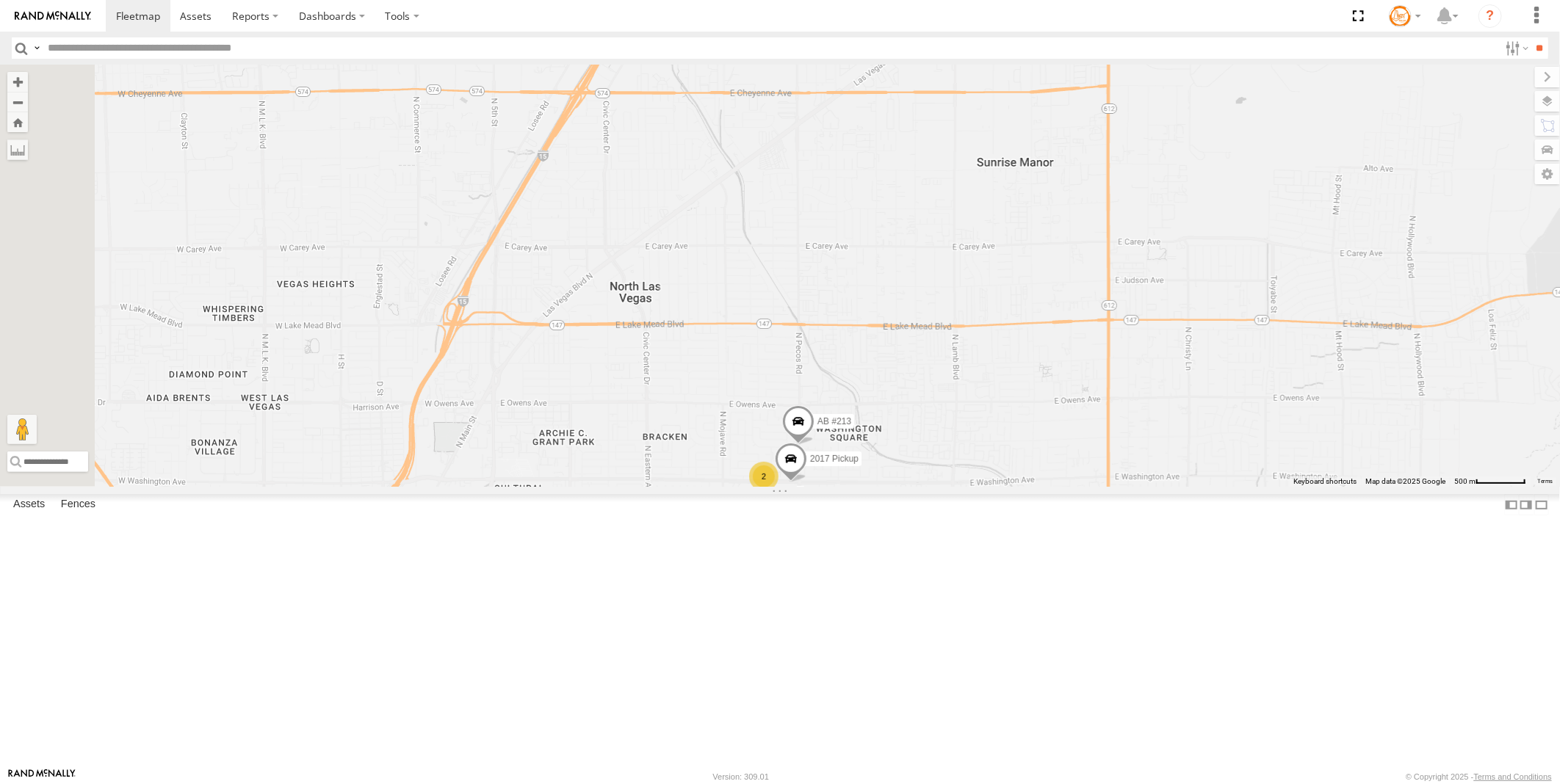
drag, startPoint x: 670, startPoint y: 350, endPoint x: 796, endPoint y: 430, distance: 149.3
click at [796, 430] on div "AB #210 AB #203 AB #218 Truck #114 Flag Station #02 Sonic AB #226 AB #211 AB #2…" at bounding box center [780, 275] width 1560 height 422
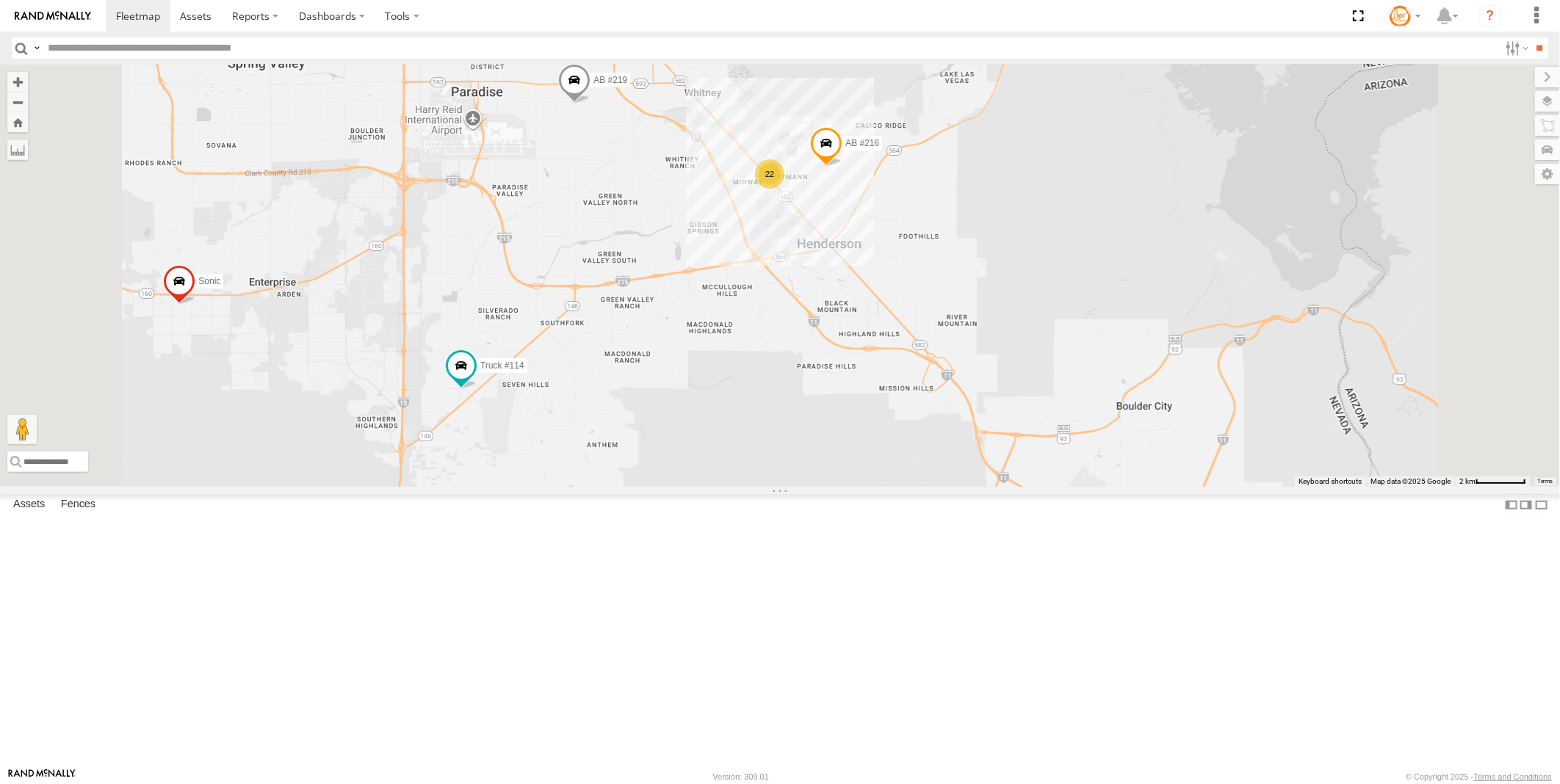
drag, startPoint x: 700, startPoint y: 724, endPoint x: 705, endPoint y: 481, distance: 243.1
click at [705, 481] on div "AB #210 AB #203 AB #218 Truck #114 Flag Station #02 Sonic AB #219 AB #216 22 2 …" at bounding box center [780, 275] width 1560 height 422
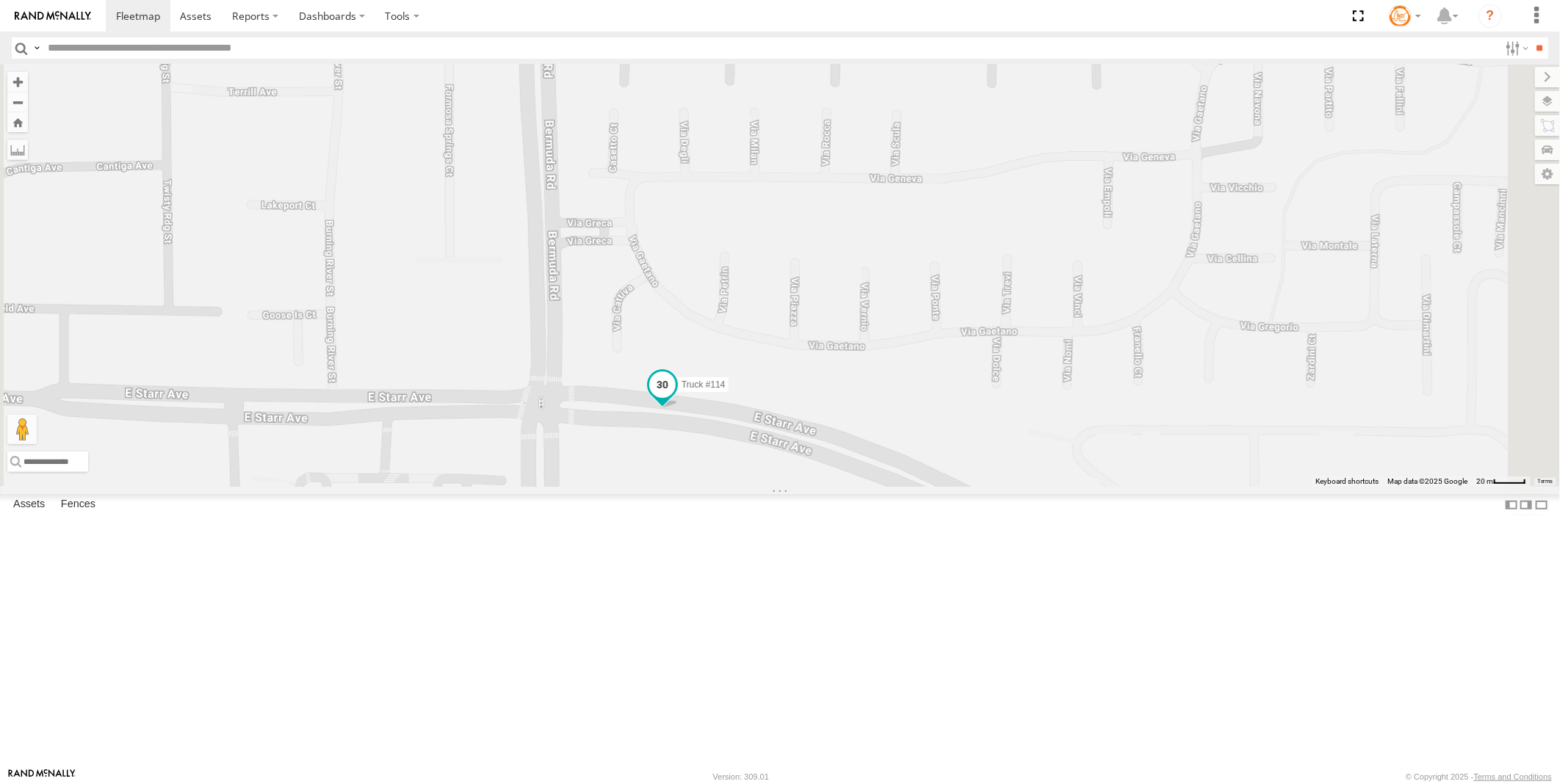
click at [675, 397] on span at bounding box center [663, 384] width 27 height 27
click at [655, 368] on link at bounding box center [636, 360] width 37 height 14
